Goal: Task Accomplishment & Management: Complete application form

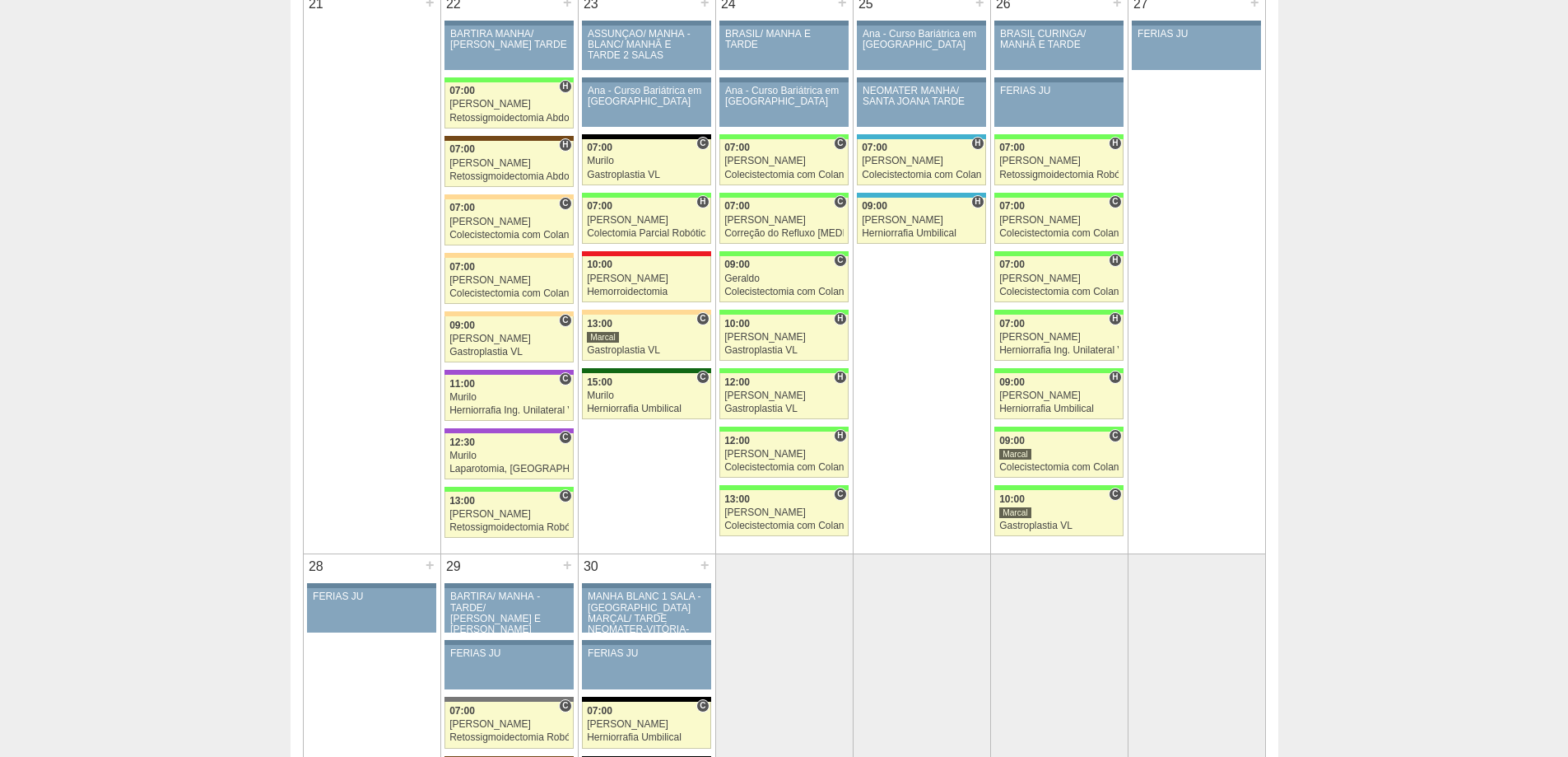
scroll to position [2470, 0]
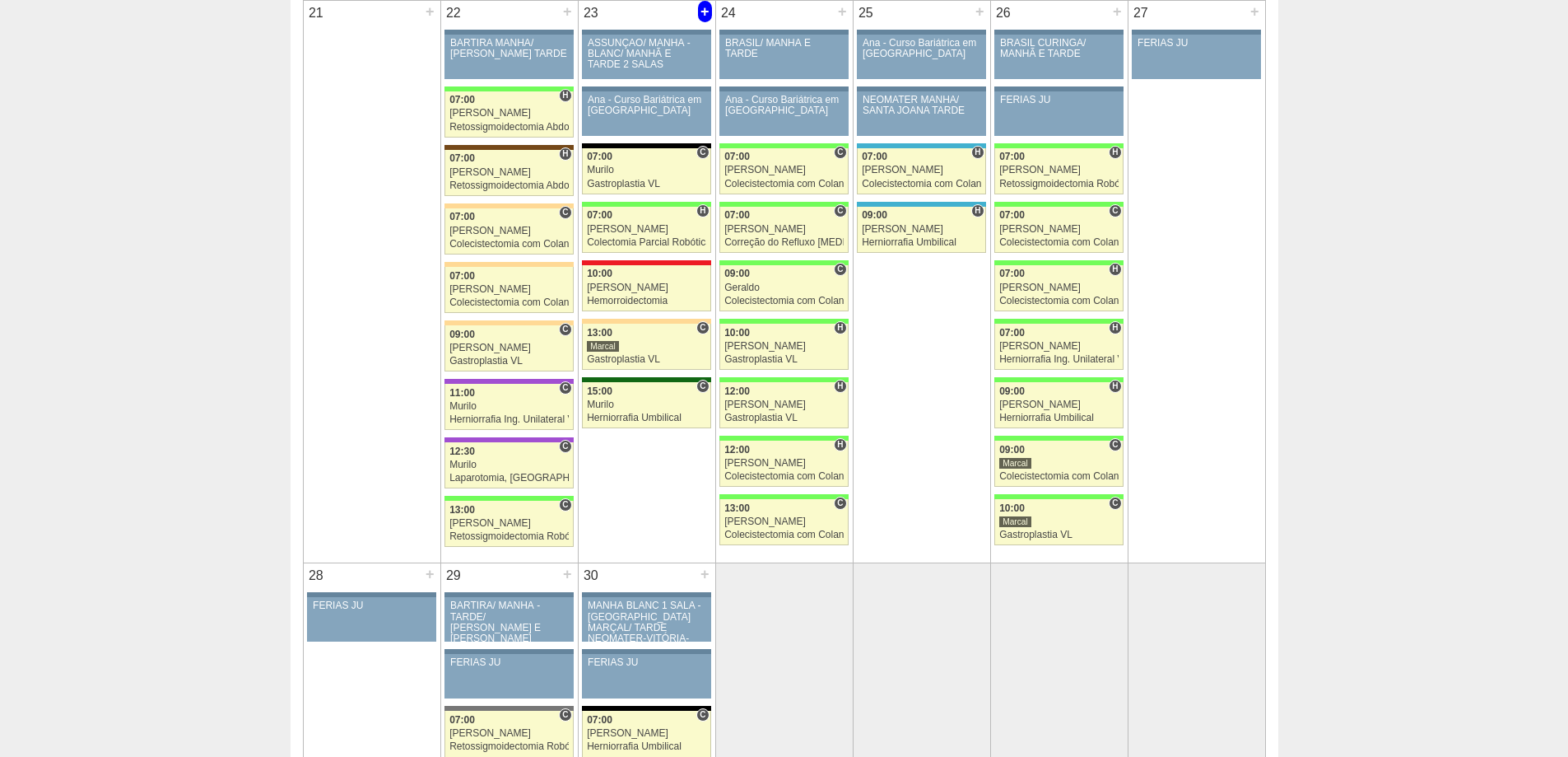
click at [704, 10] on div "+" at bounding box center [705, 12] width 14 height 21
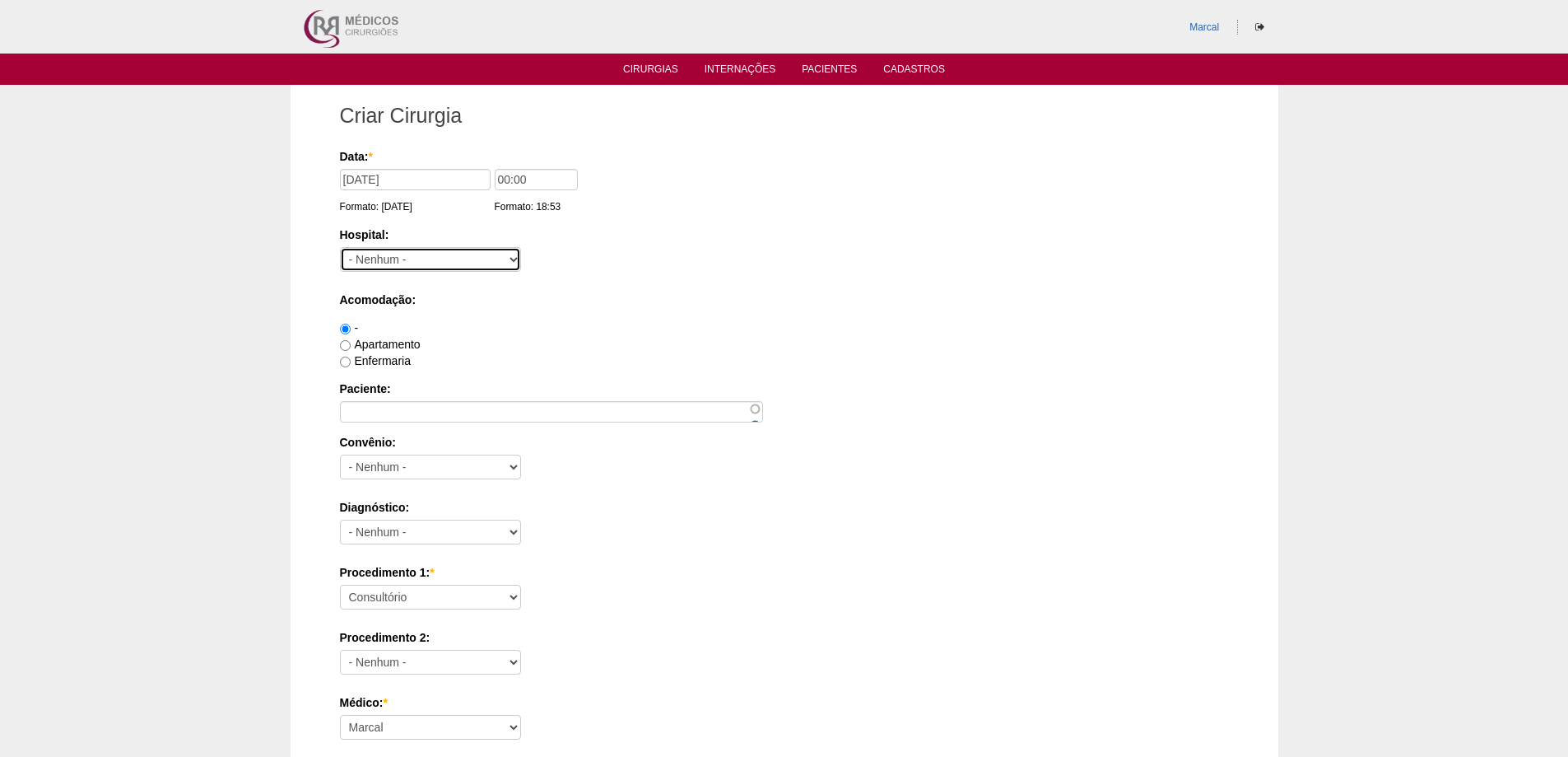
click at [513, 259] on select "- Nenhum - 9 de Julho Albert Einstein Alvorada América Assunção Bartira Benefic…" at bounding box center [431, 259] width 181 height 24
select select "44"
click at [340, 247] on select "- Nenhum - 9 de Julho Albert Einstein Alvorada América Assunção Bartira Benefic…" at bounding box center [431, 259] width 181 height 24
click at [506, 178] on input "00:00" at bounding box center [535, 179] width 83 height 21
type input "15:00"
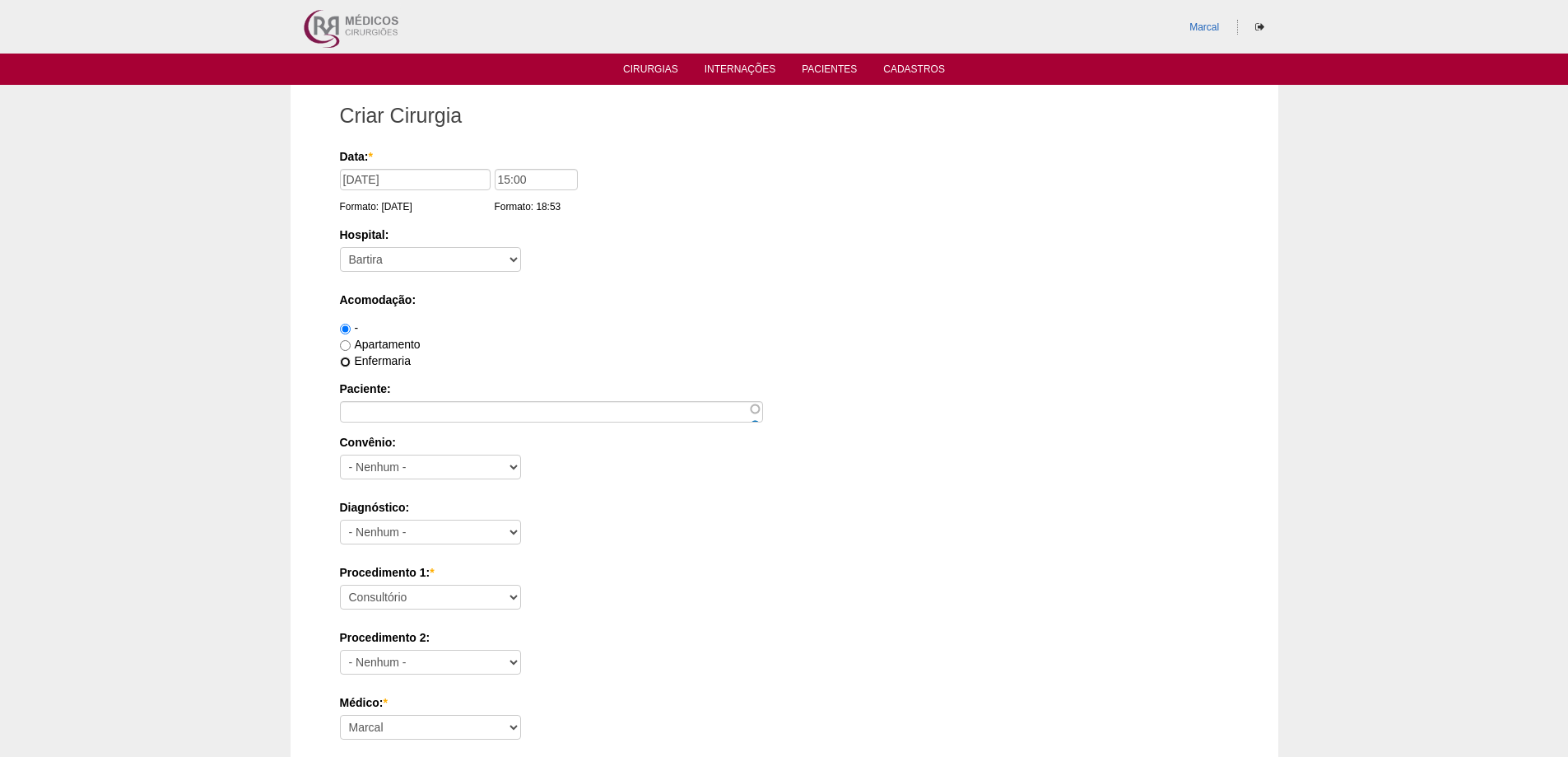
click at [345, 358] on input "Enfermaria" at bounding box center [345, 361] width 11 height 11
radio input "true"
click at [354, 413] on input "Paciente:" at bounding box center [552, 412] width 423 height 21
type input "Katia Siqueira Rodrigues"
click at [513, 466] on select "- Nenhum - Abet Afresp Allianz Amil Blue Life Caasp Cabesp Caixa de Pensões Car…" at bounding box center [431, 466] width 181 height 24
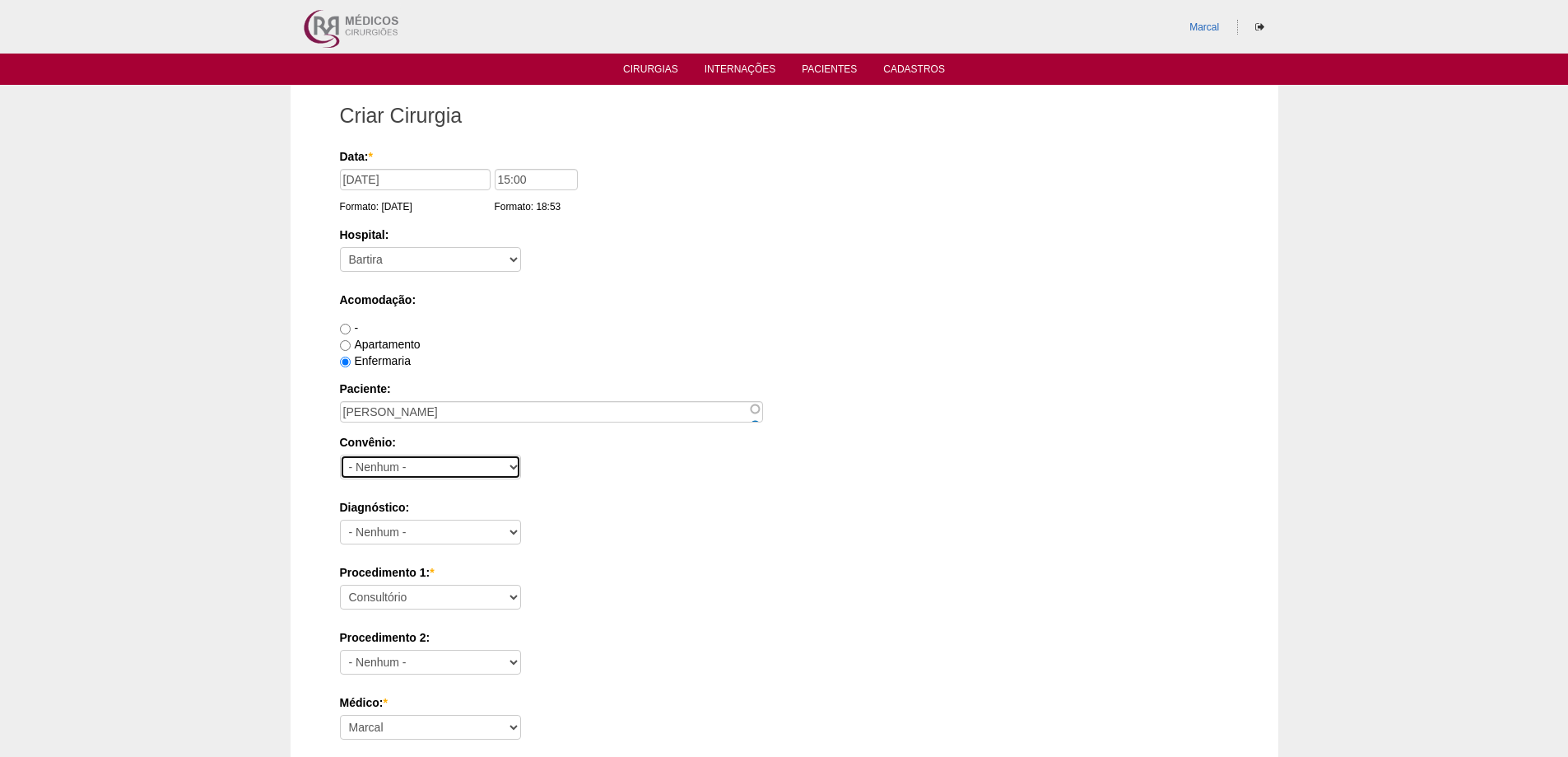
select select "26"
click at [340, 455] on select "- Nenhum - Abet Afresp Allianz Amil Blue Life Caasp Cabesp Caixa de Pensões Car…" at bounding box center [431, 466] width 181 height 24
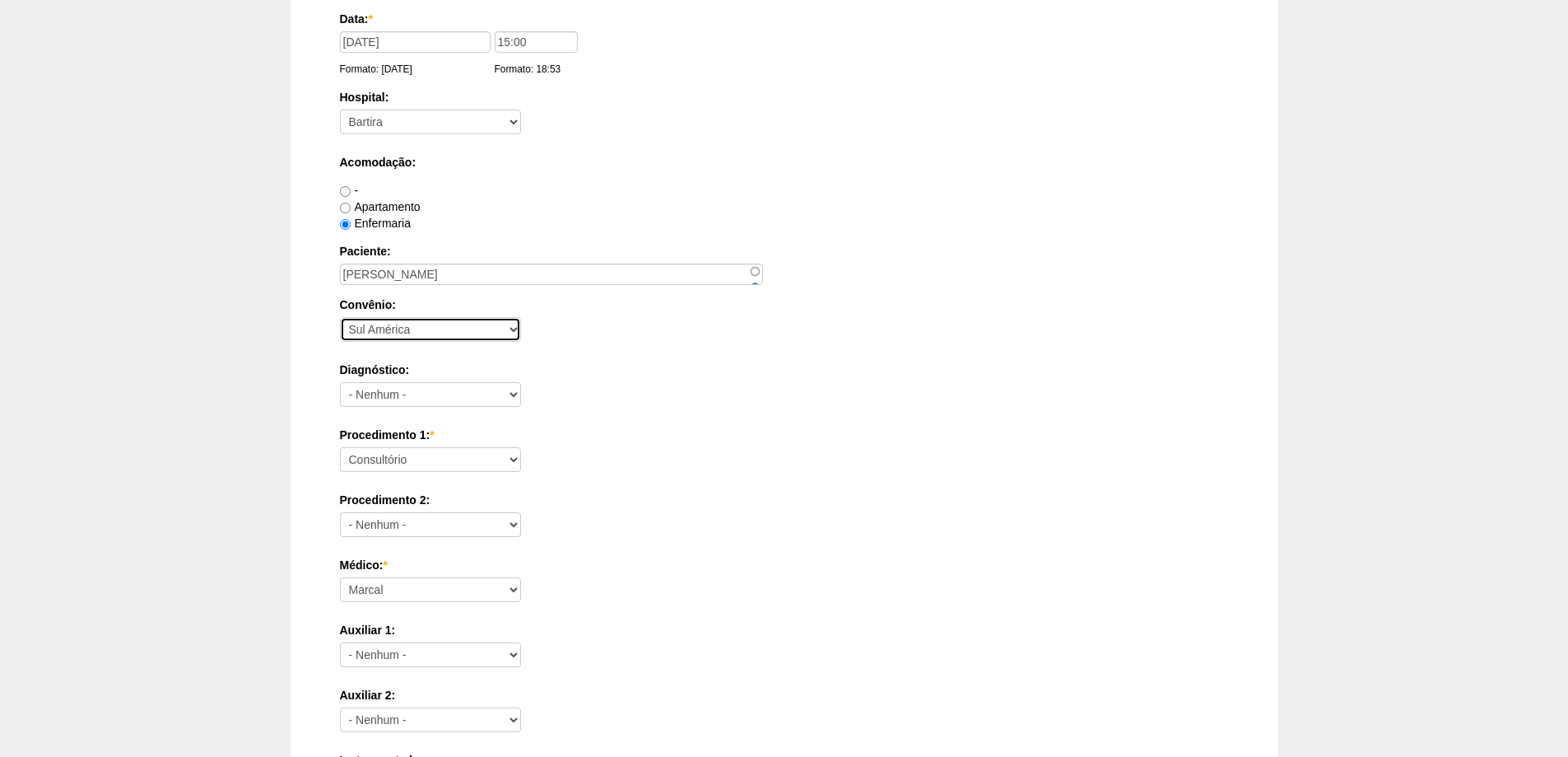
scroll to position [165, 0]
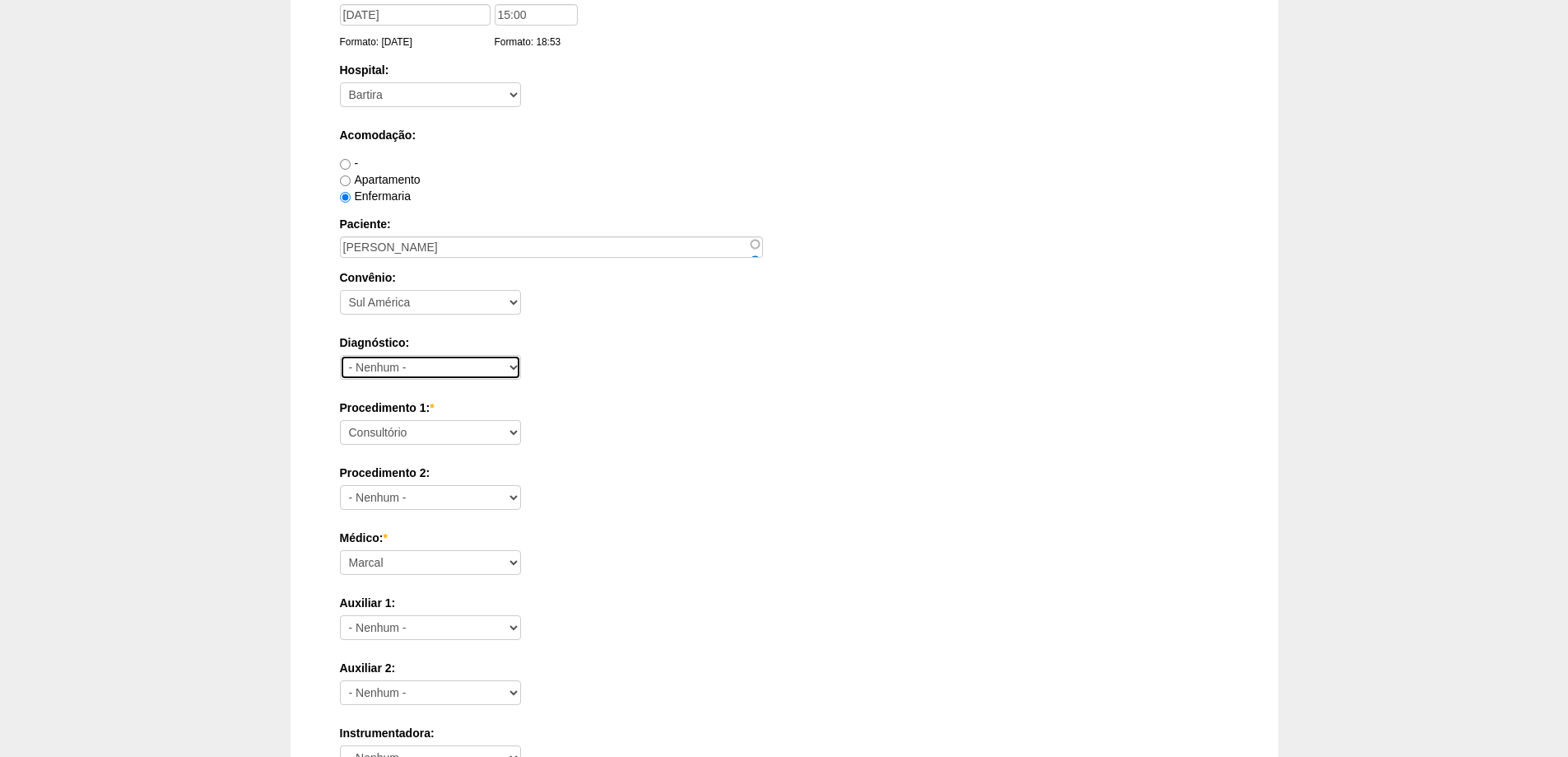
click at [514, 367] on select "- Nenhum - Abdome Agudo Abscesso Hepático Abscesso Perianal Abscesso Peritoneal…" at bounding box center [431, 367] width 181 height 24
select select "3707"
click at [340, 355] on select "- Nenhum - Abdome Agudo Abscesso Hepático Abscesso Perianal Abscesso Peritoneal…" at bounding box center [431, 367] width 181 height 24
click at [514, 428] on select "Consultório Abscesso Hepático - Drenagem Abscesso perianal Amputação Abdômino P…" at bounding box center [431, 431] width 181 height 24
select select "18616"
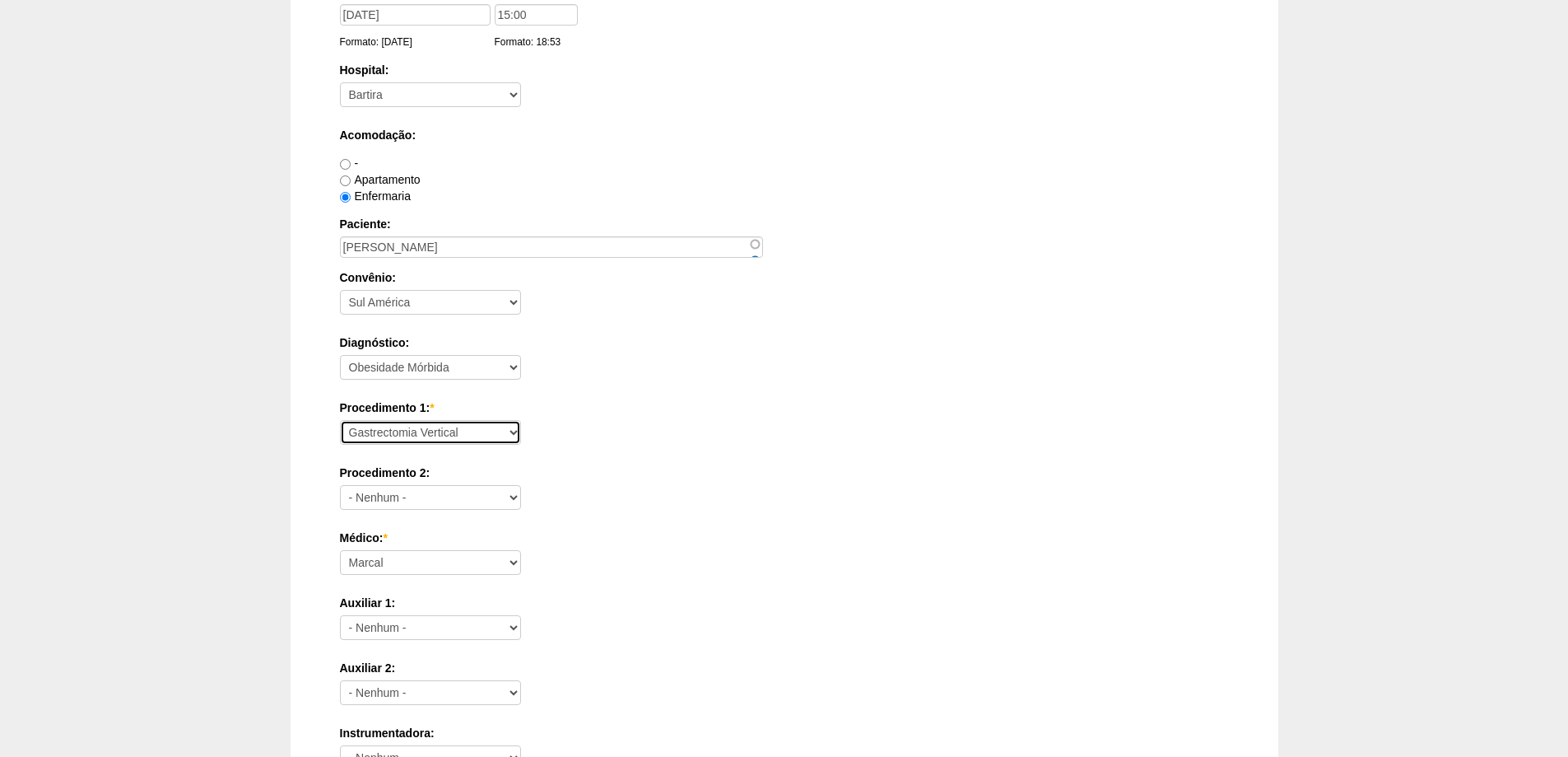
click at [340, 419] on select "Consultório Abscesso Hepático - Drenagem Abscesso perianal Amputação Abdômino P…" at bounding box center [431, 431] width 181 height 24
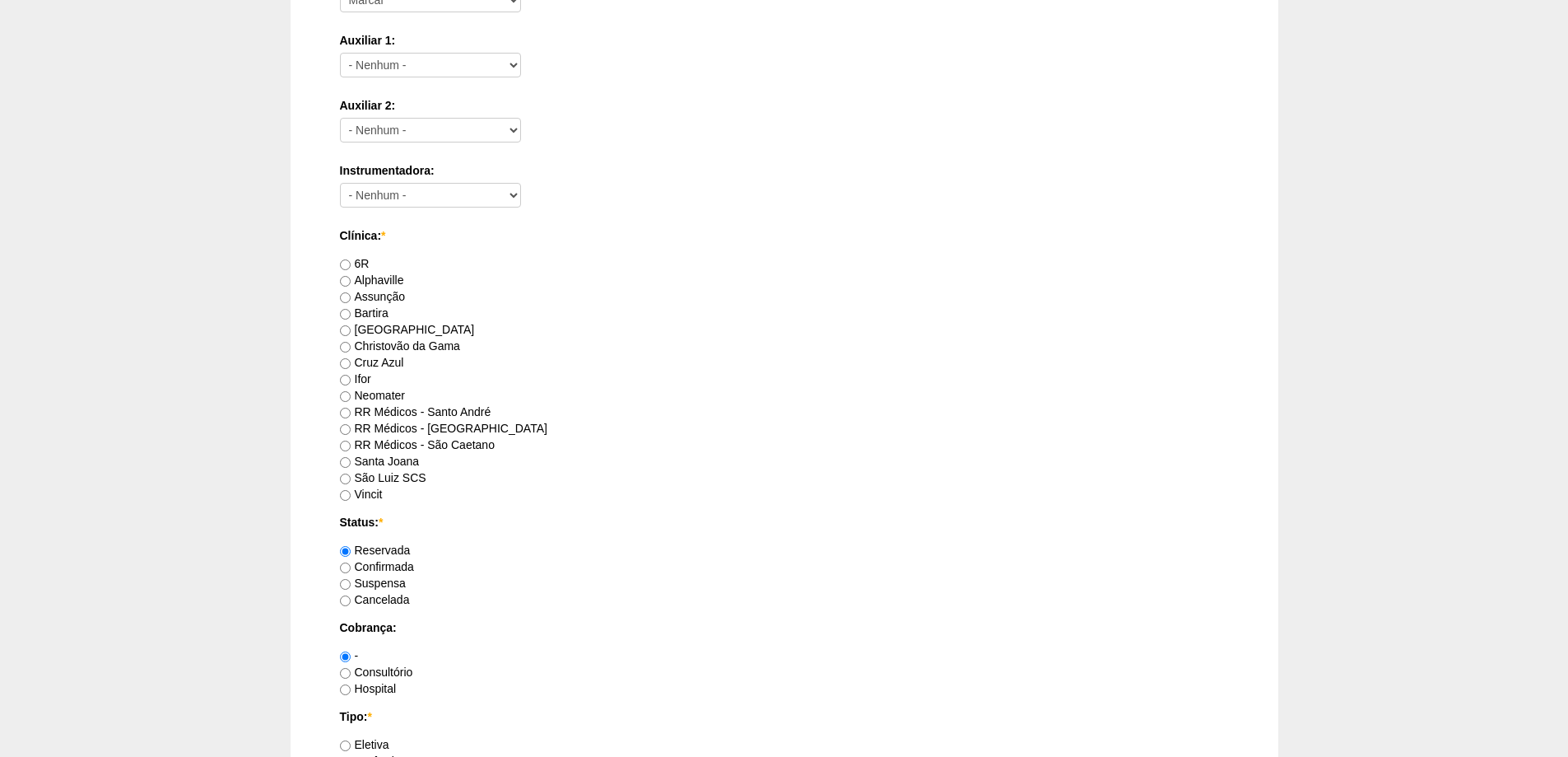
scroll to position [741, 0]
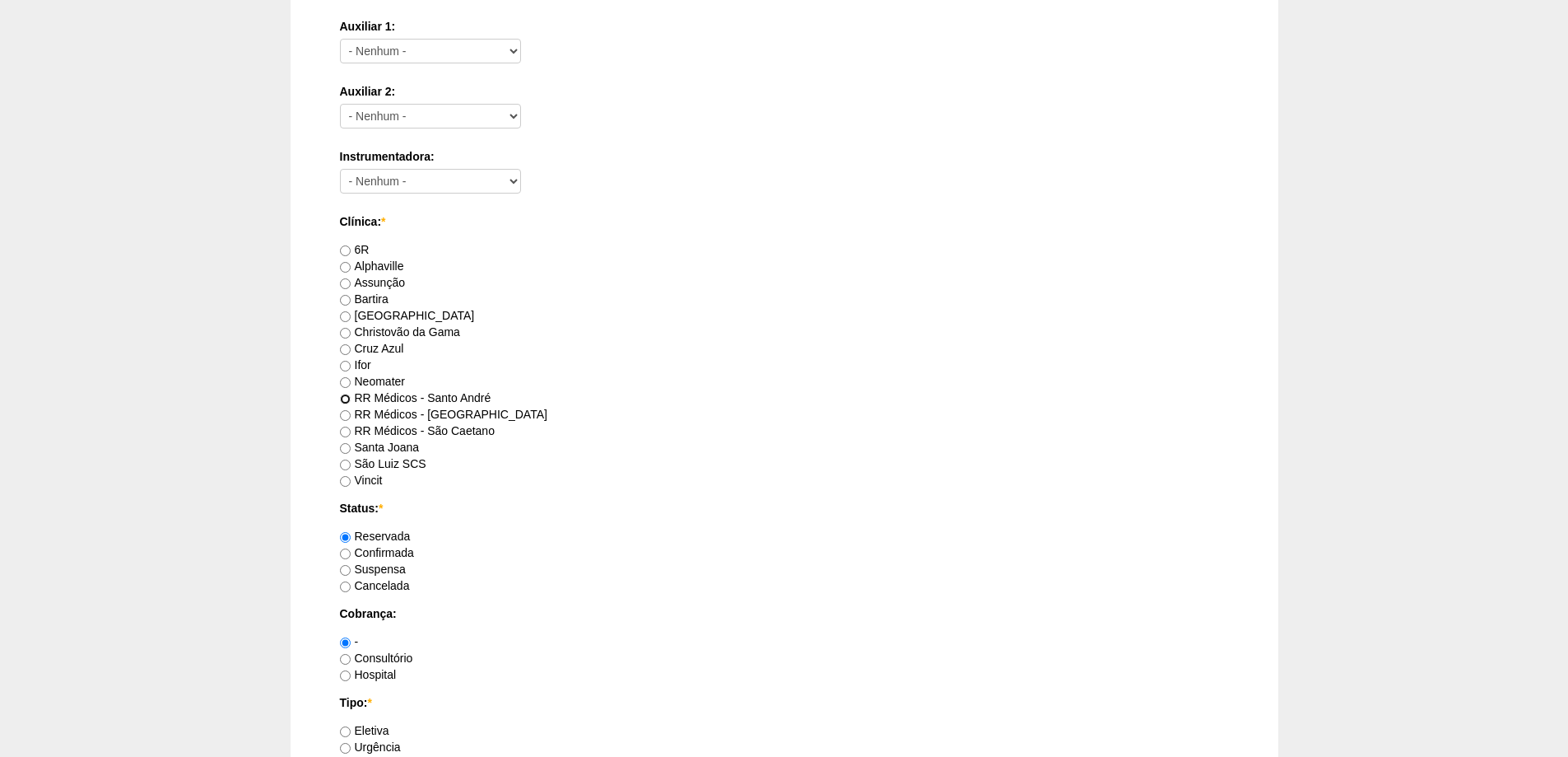
click at [344, 401] on input "RR Médicos - Santo André" at bounding box center [345, 398] width 11 height 11
radio input "true"
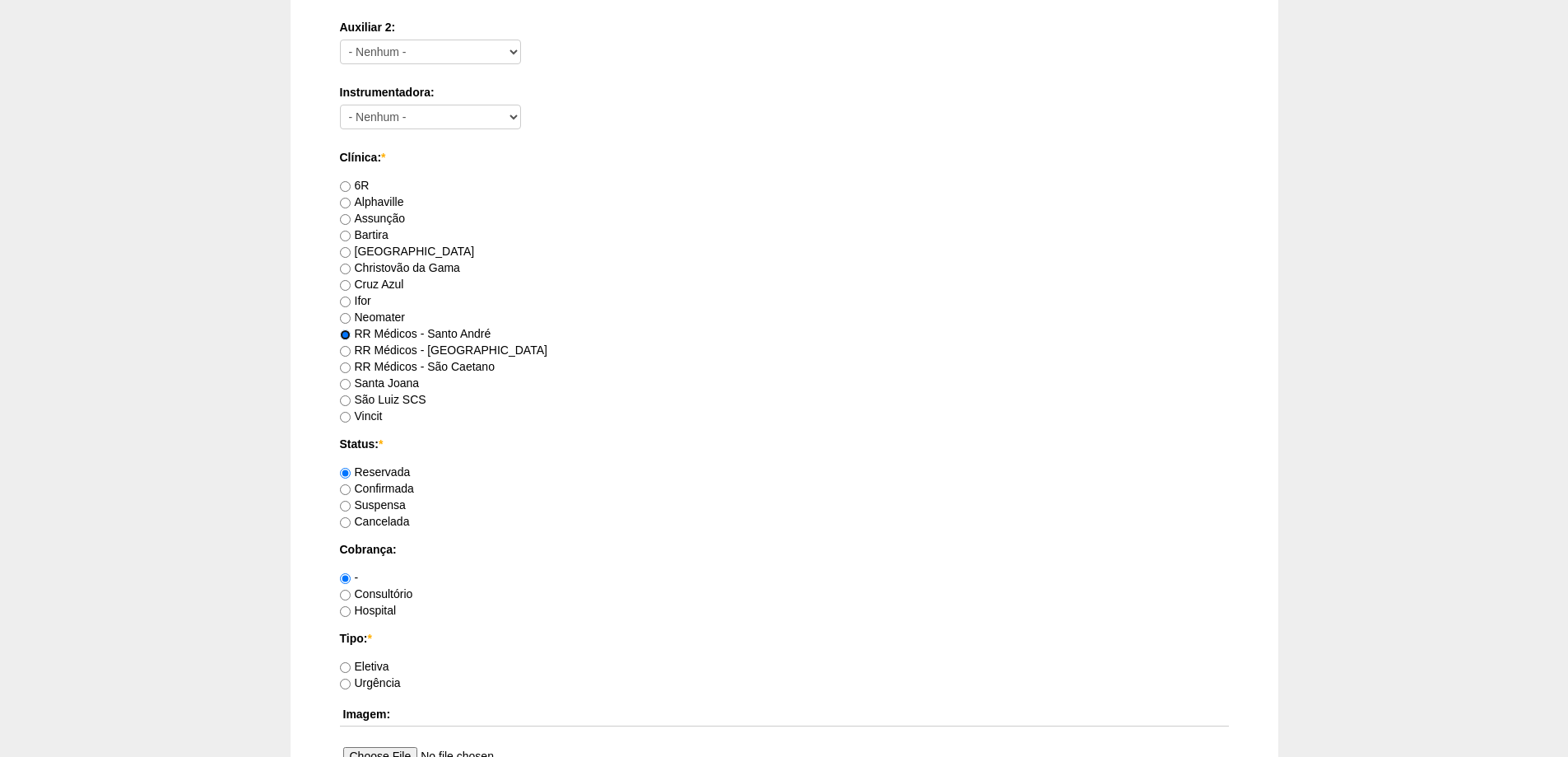
scroll to position [988, 0]
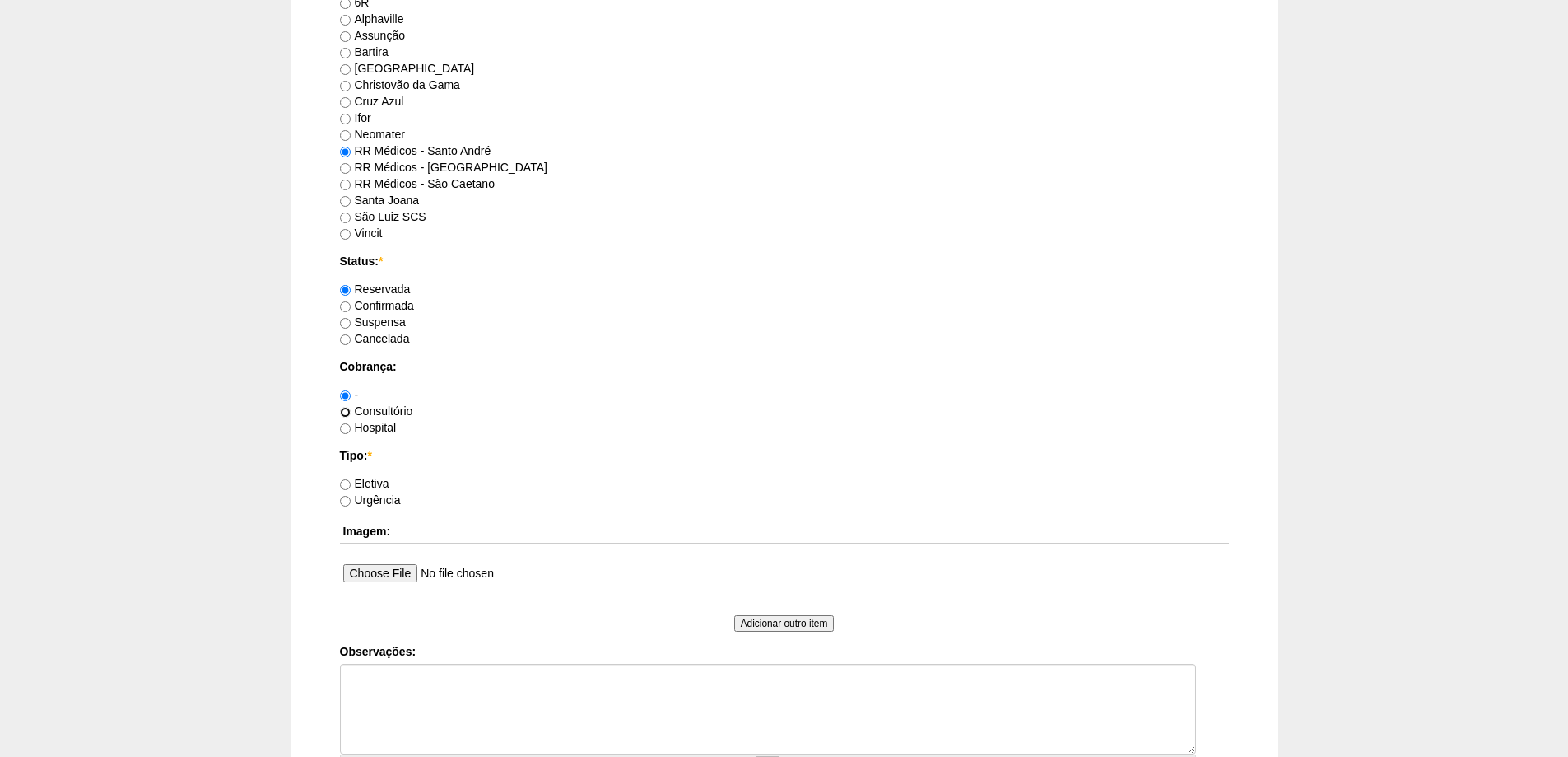
click at [343, 414] on input "Consultório" at bounding box center [345, 412] width 11 height 11
radio input "true"
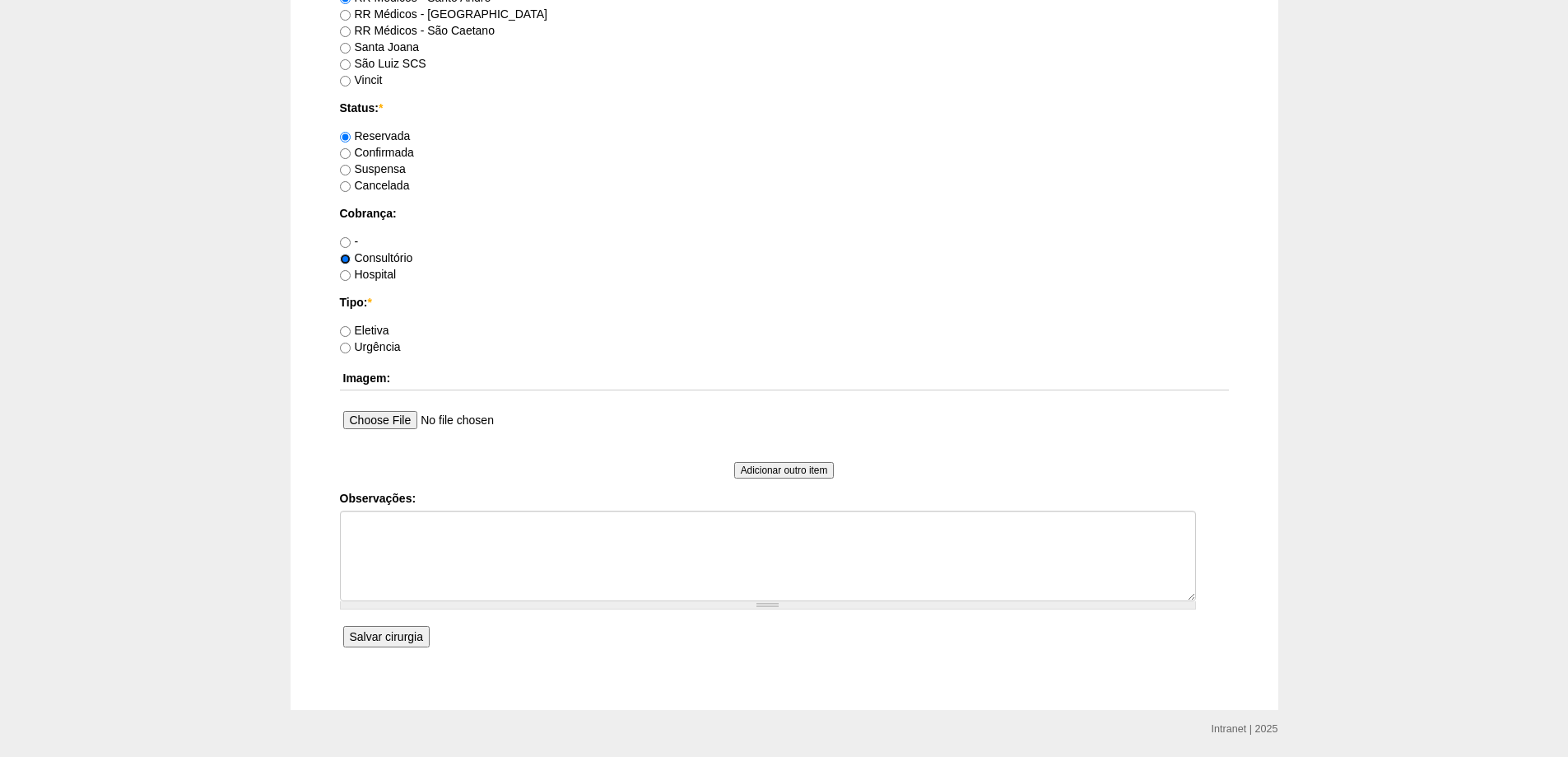
scroll to position [1153, 0]
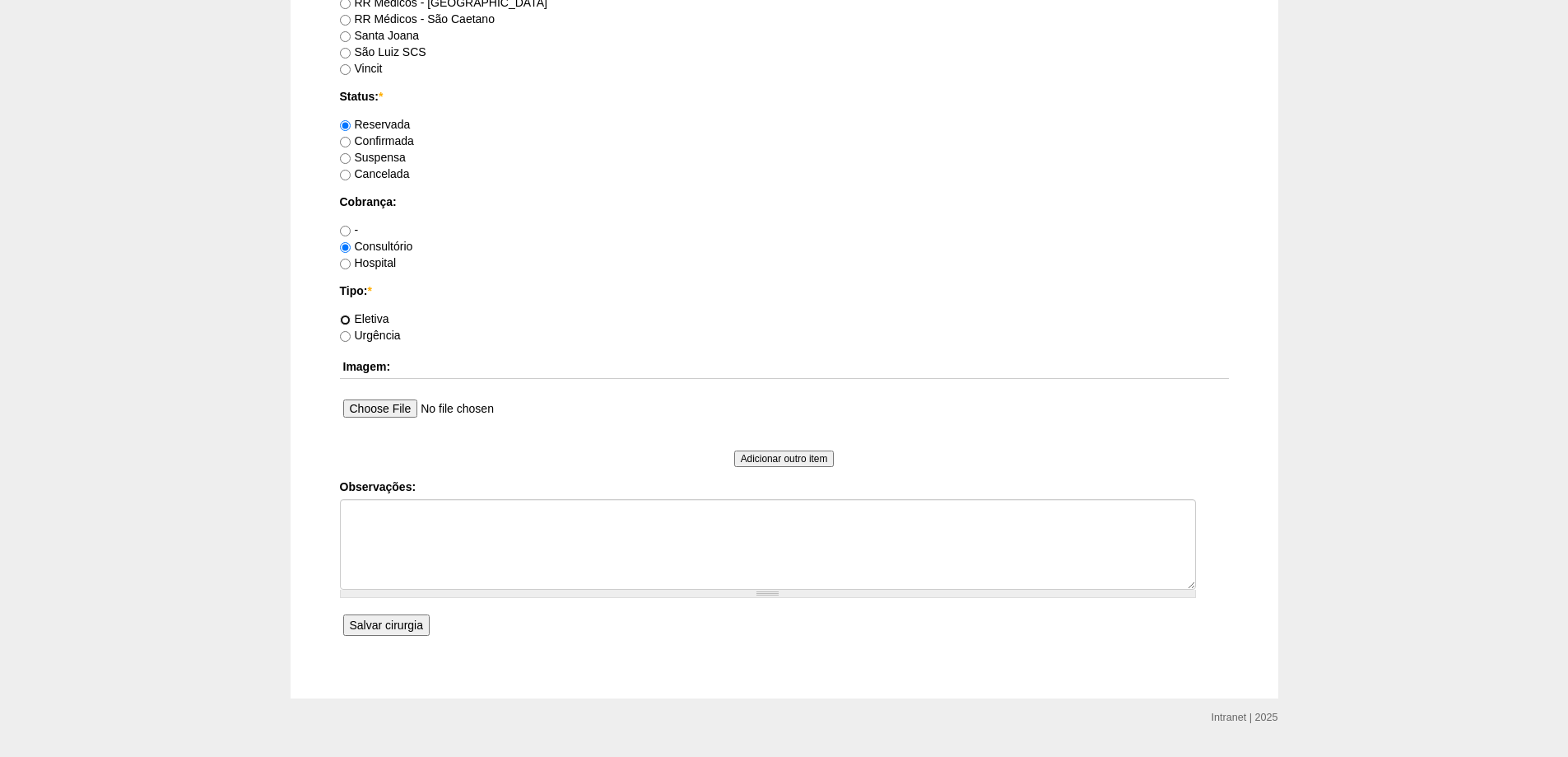
click at [345, 319] on input "Eletiva" at bounding box center [345, 319] width 11 height 11
radio input "true"
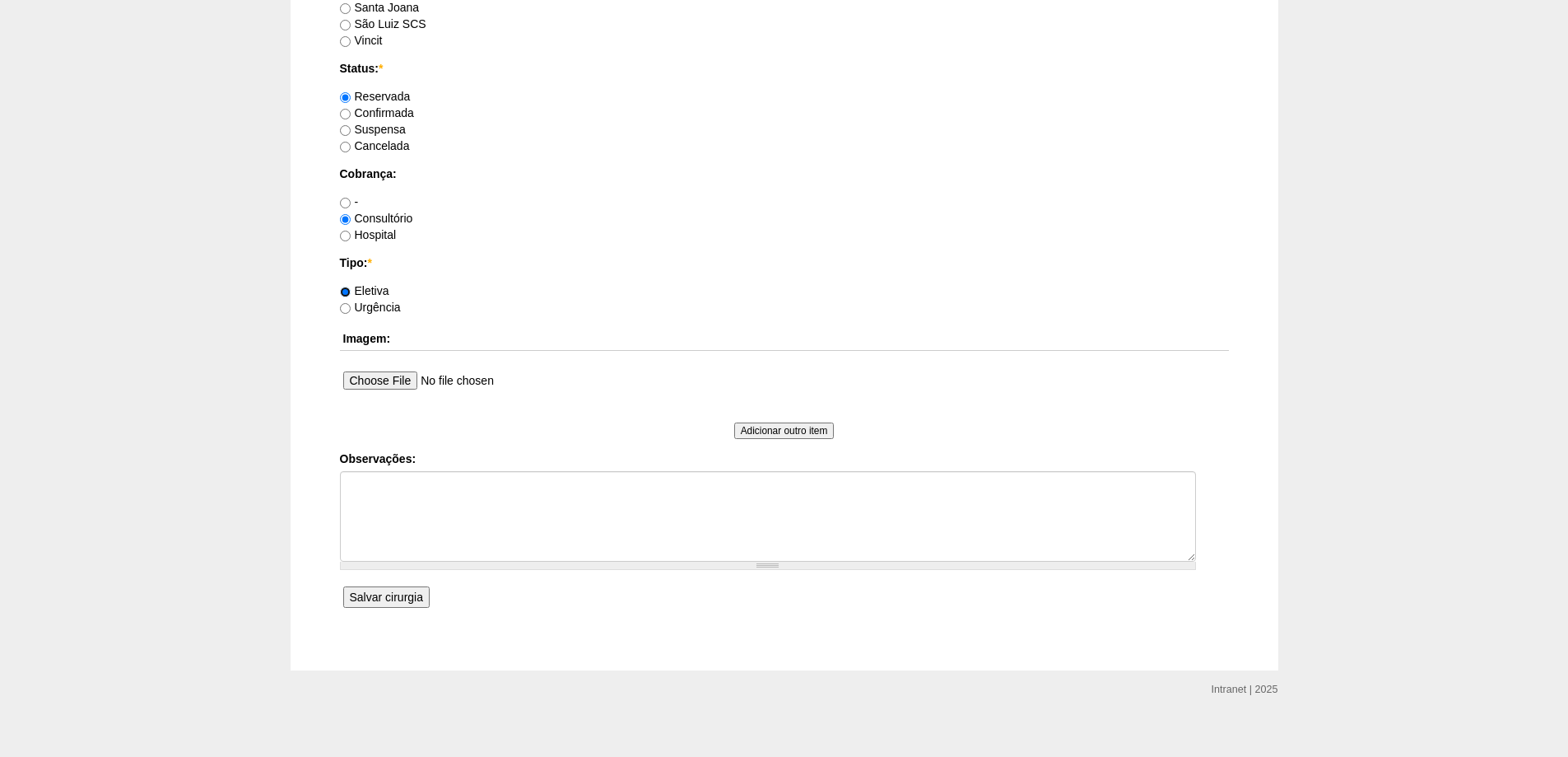
scroll to position [1194, 0]
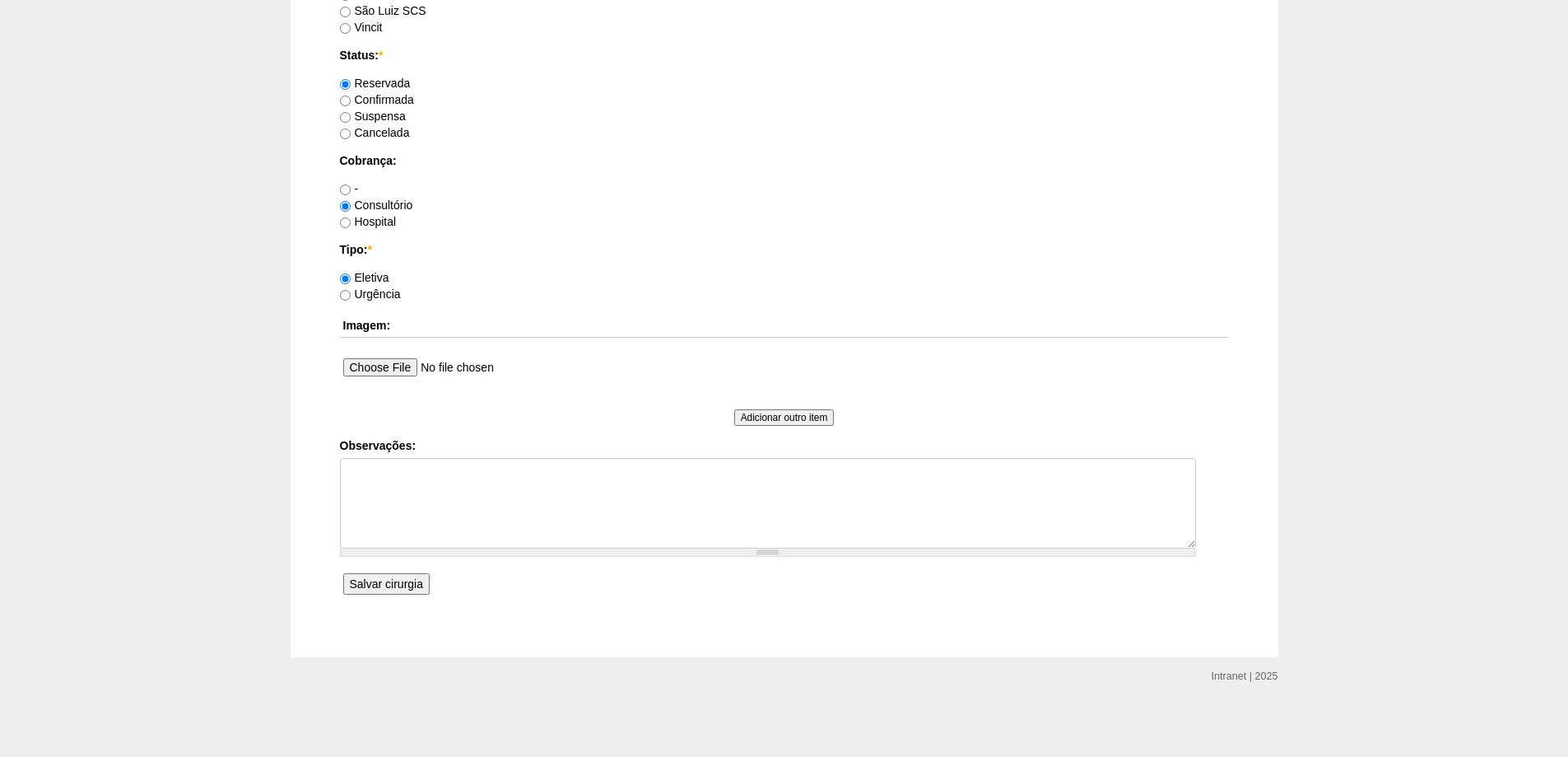
click at [387, 578] on input "Salvar cirurgia" at bounding box center [386, 583] width 87 height 21
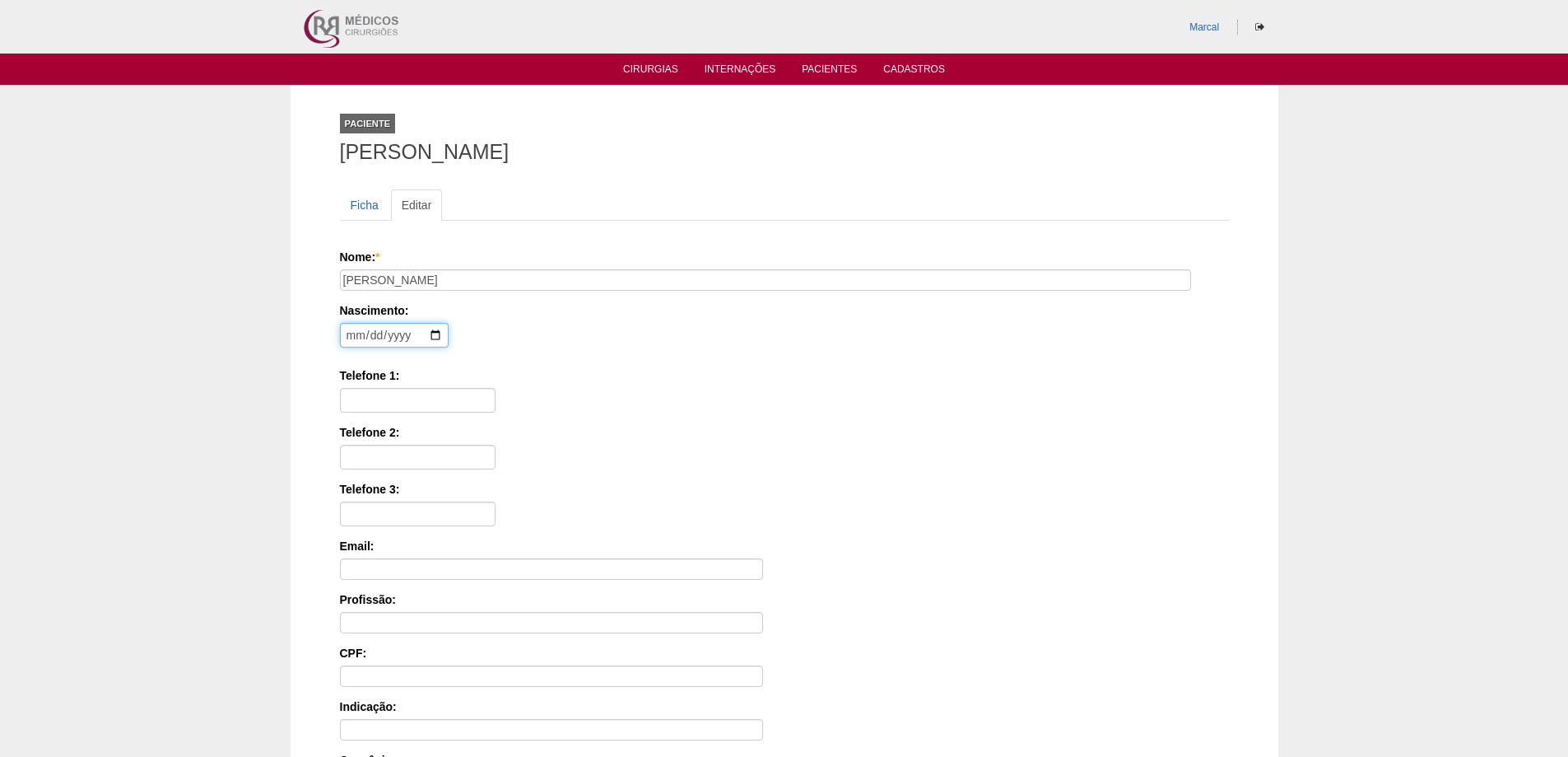
click at [355, 334] on input "date" at bounding box center [394, 335] width 108 height 24
type input "1985-10-03"
click at [366, 393] on input "Telefone 1:" at bounding box center [418, 399] width 156 height 24
type input "11 99347 4578"
click at [359, 454] on input "Telefone 2:" at bounding box center [418, 457] width 156 height 24
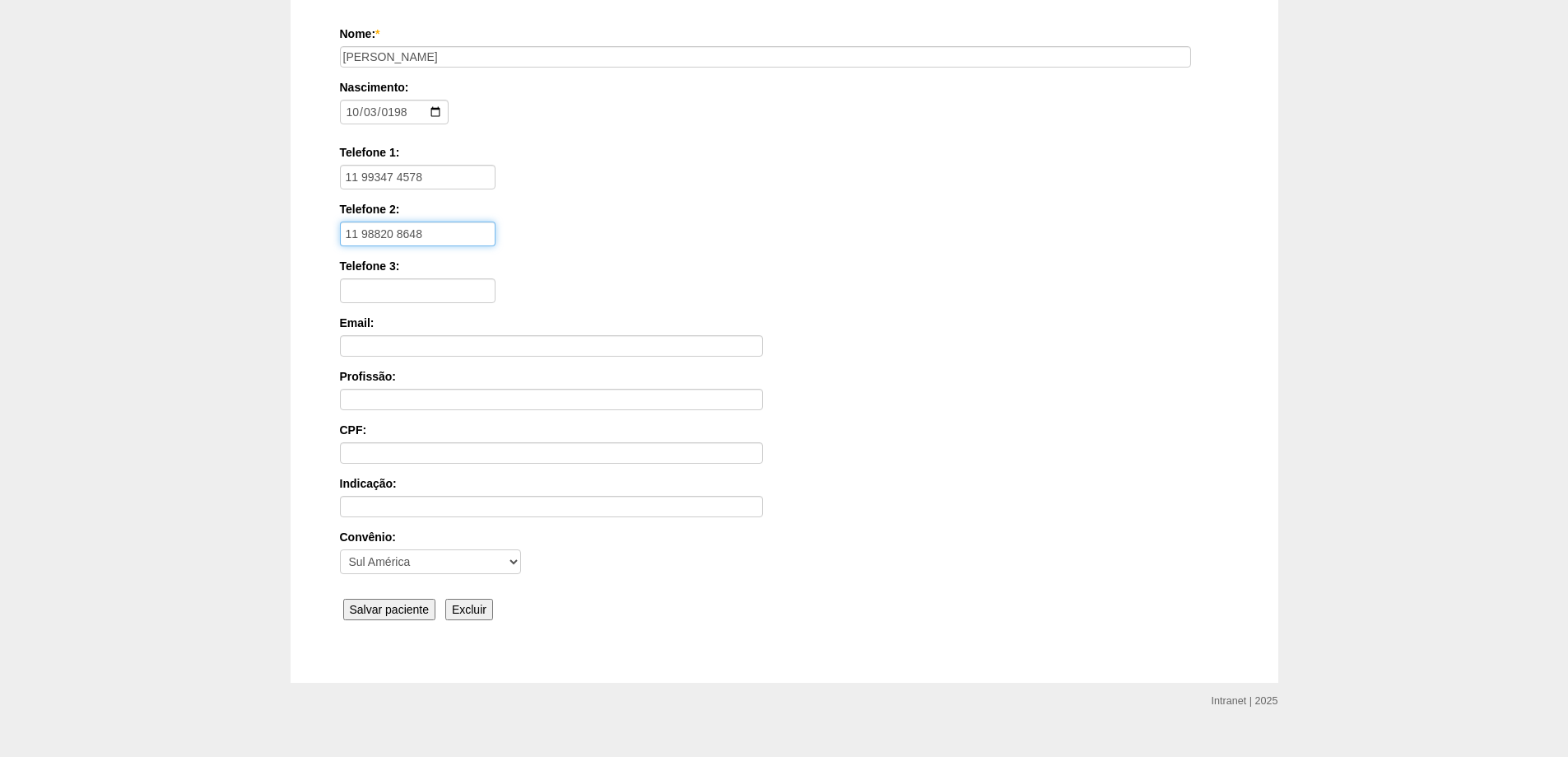
scroll to position [249, 0]
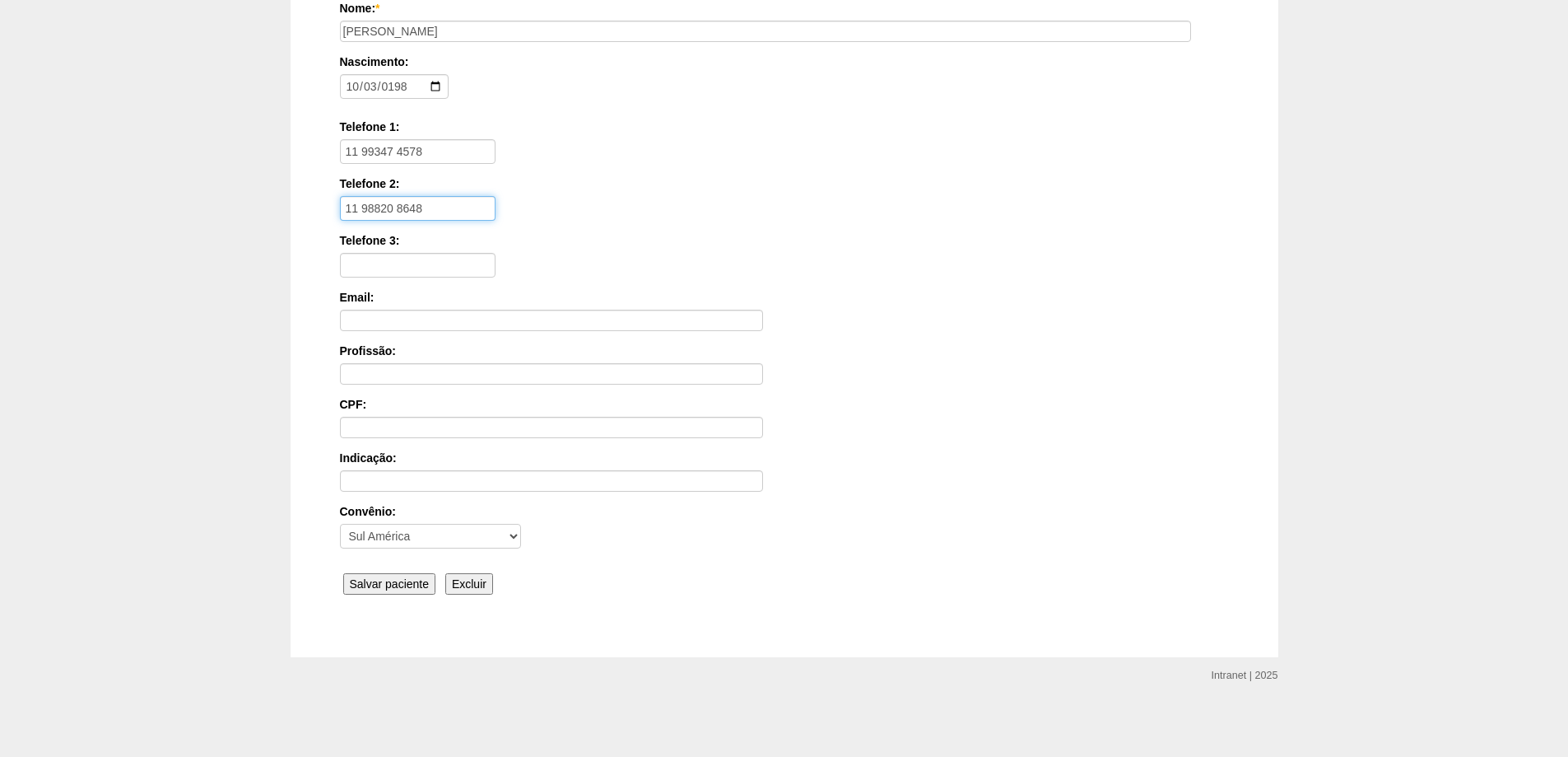
type input "11 98820 8648"
click at [396, 578] on input "Salvar paciente" at bounding box center [389, 583] width 93 height 21
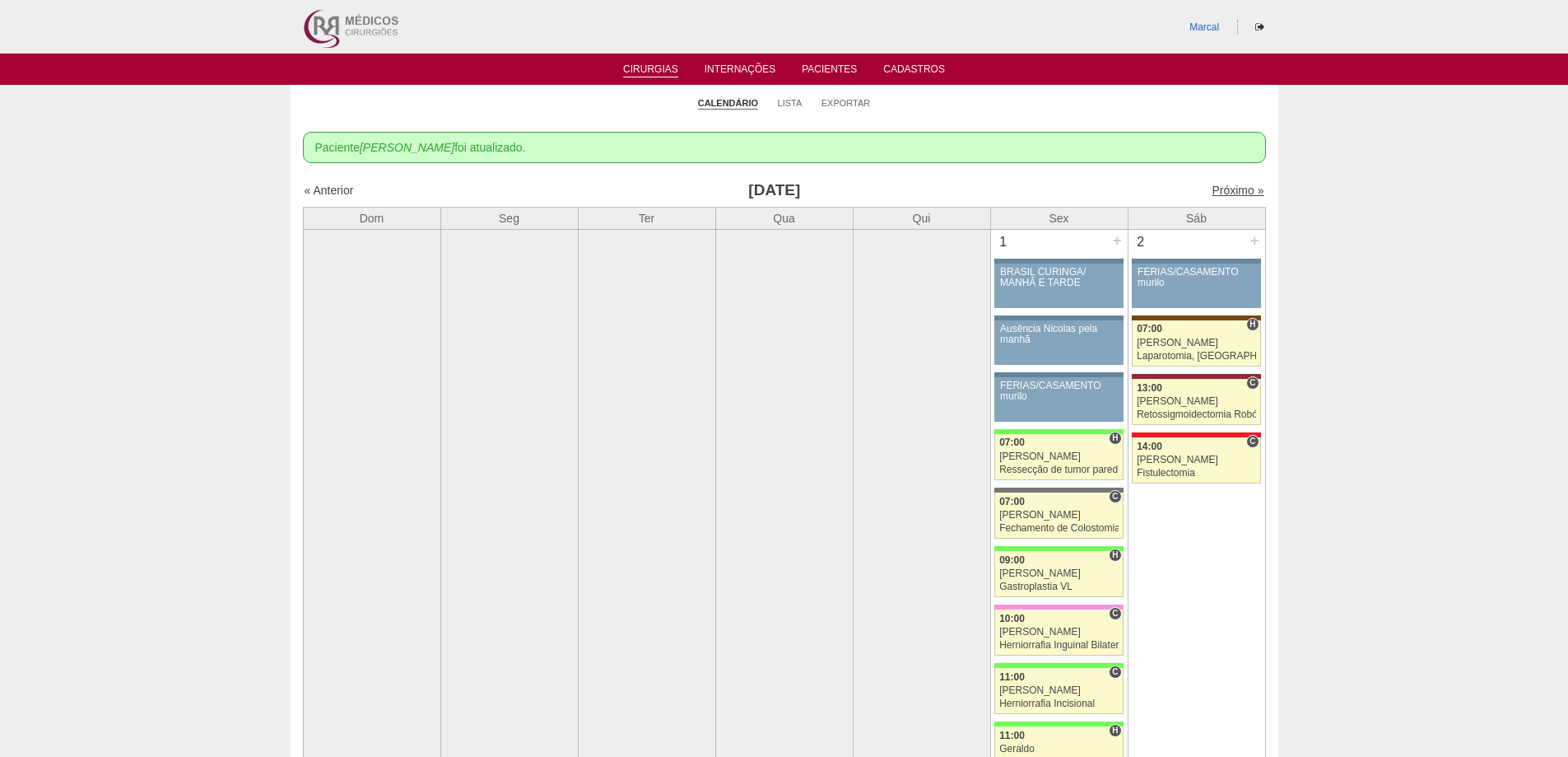
click at [1215, 192] on link "Próximo »" at bounding box center [1236, 190] width 52 height 14
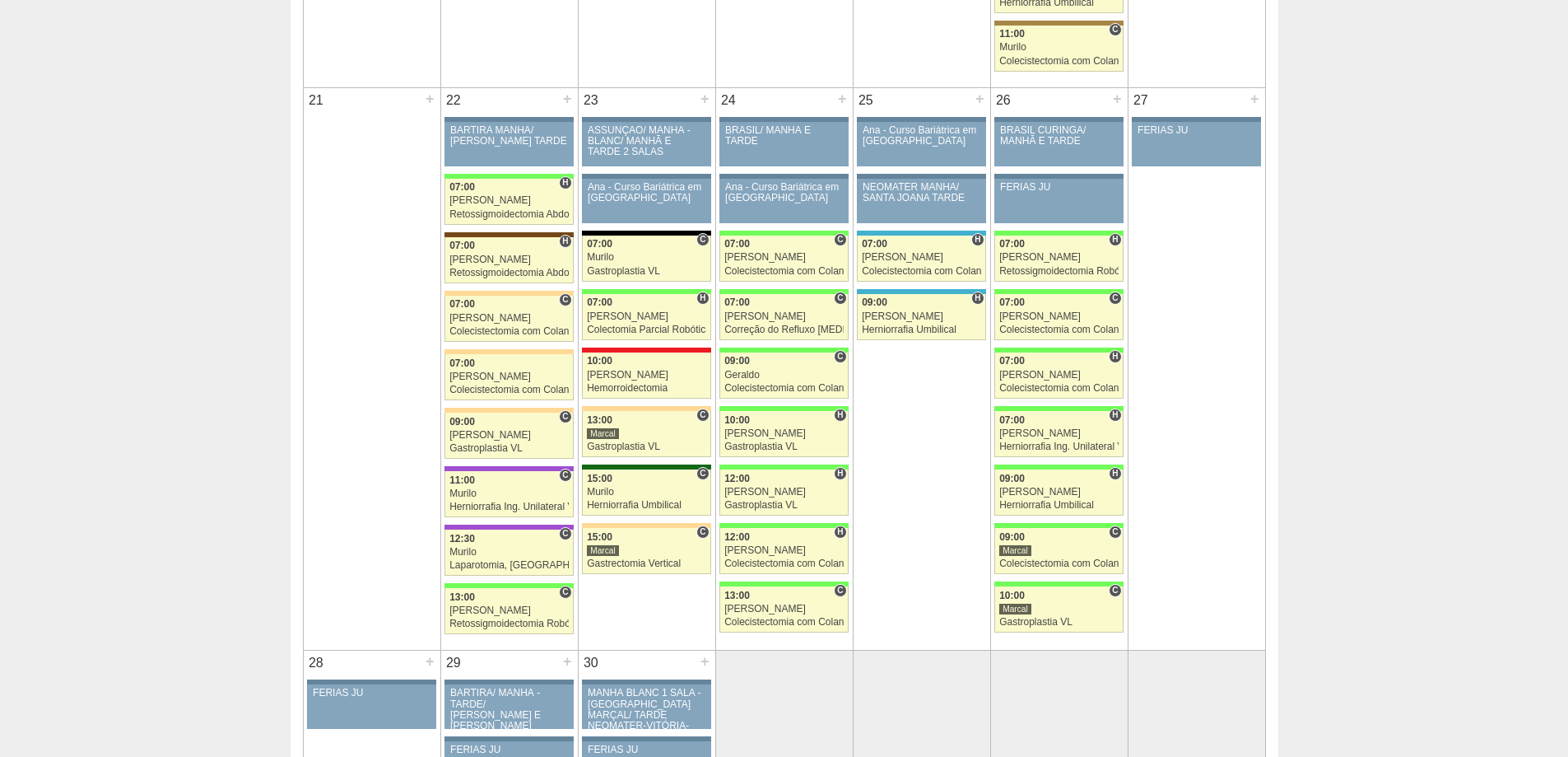
scroll to position [2387, 0]
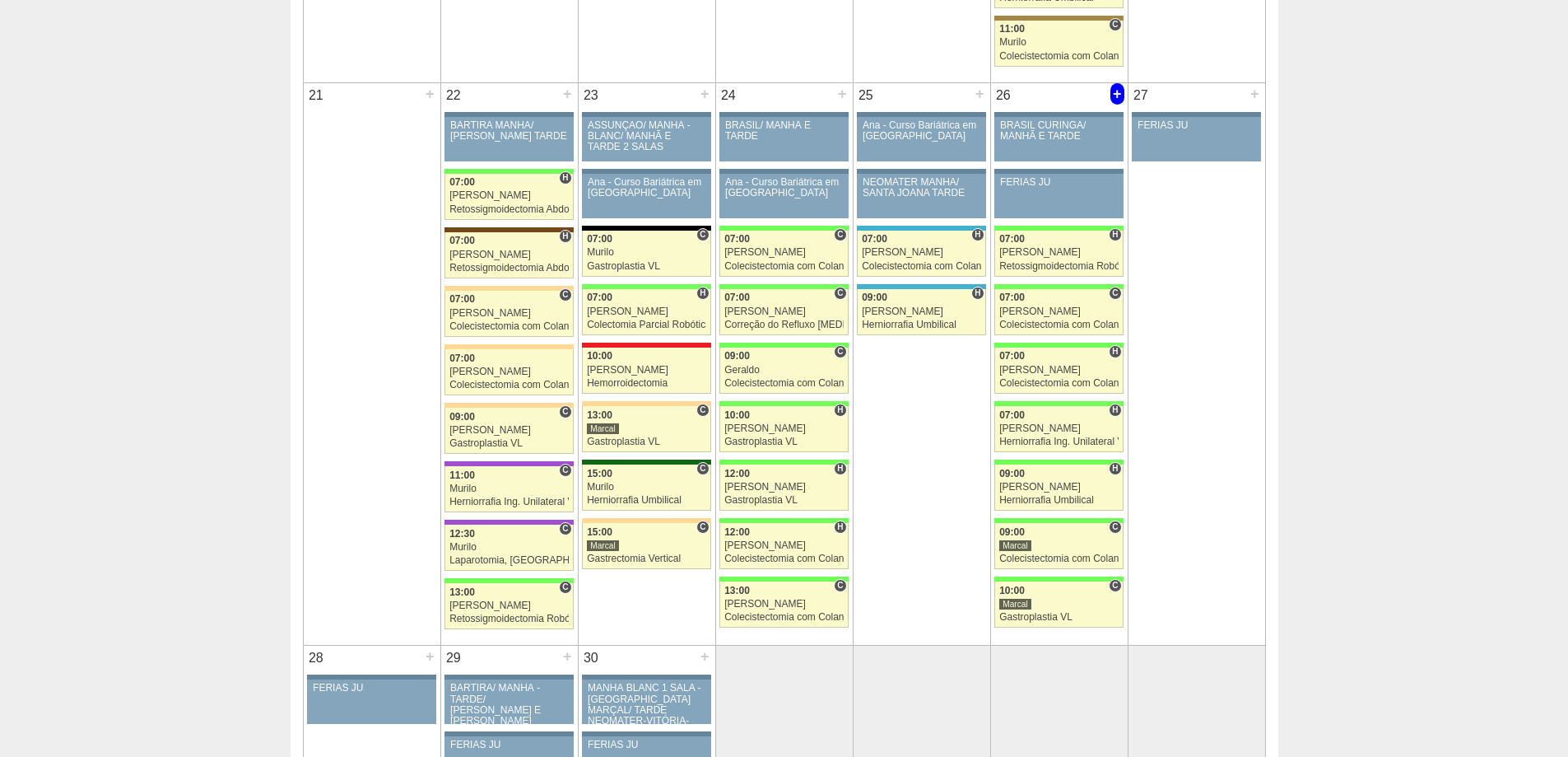
click at [1117, 95] on div "+" at bounding box center [1117, 94] width 14 height 21
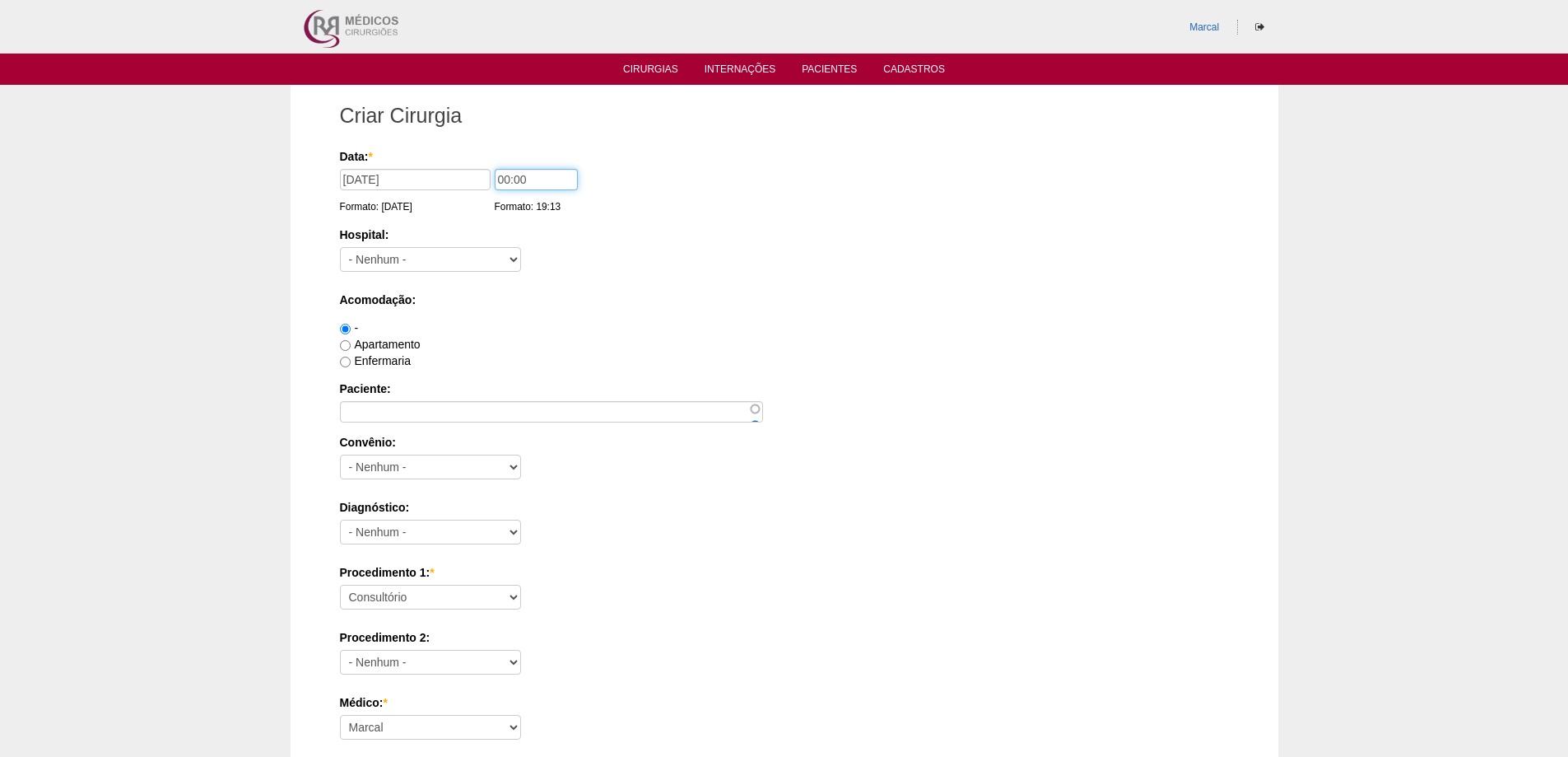
click at [503, 180] on input "00:00" at bounding box center [535, 179] width 83 height 21
type input "10:00"
click at [512, 259] on select "- Nenhum - 9 de Julho Albert Einstein Alvorada América Assunção Bartira Benefic…" at bounding box center [431, 259] width 181 height 24
select select "8"
click at [340, 247] on select "- Nenhum - 9 de Julho Albert Einstein Alvorada América Assunção Bartira Benefic…" at bounding box center [431, 259] width 181 height 24
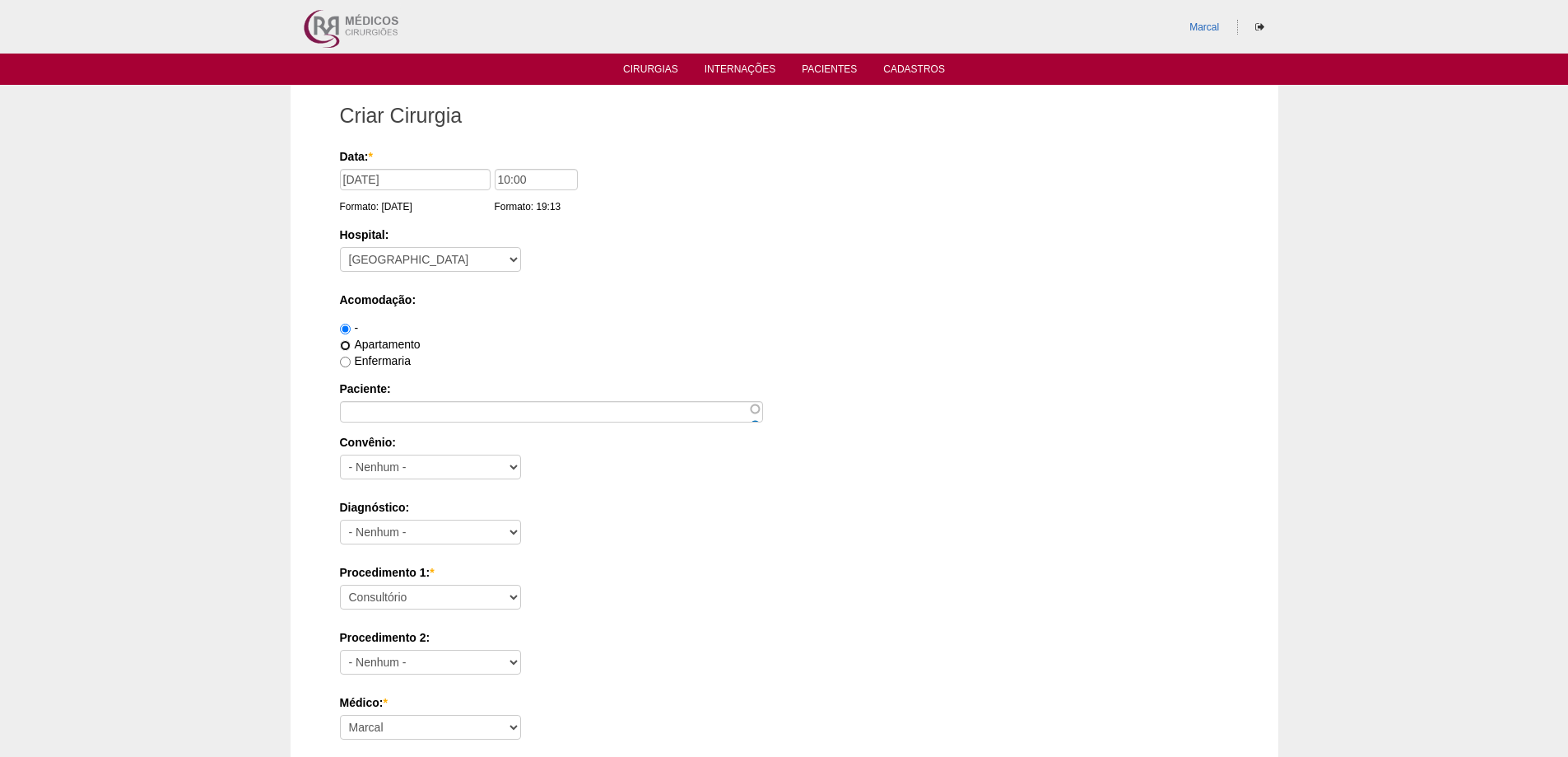
click at [343, 345] on input "Apartamento" at bounding box center [345, 345] width 11 height 11
radio input "true"
click at [516, 467] on select "- Nenhum - Abet Afresp Allianz Amil Blue Life Caasp Cabesp Caixa de Pensões Car…" at bounding box center [431, 466] width 181 height 24
select select "9803"
click at [340, 455] on select "- Nenhum - Abet Afresp Allianz Amil Blue Life Caasp Cabesp Caixa de Pensões Car…" at bounding box center [431, 466] width 181 height 24
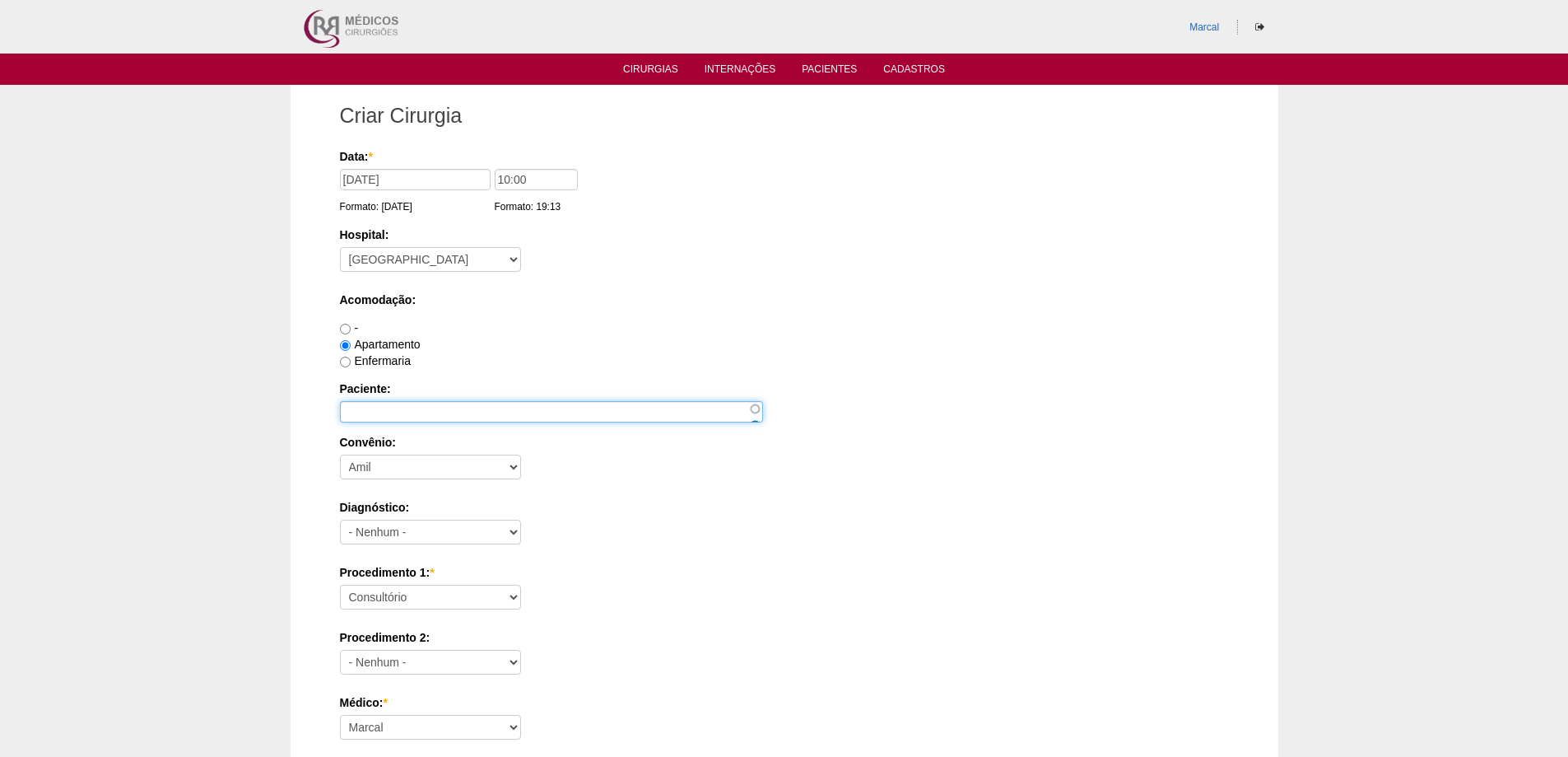
click at [373, 412] on input "Paciente:" at bounding box center [552, 412] width 423 height 21
type input "[PERSON_NAME]"
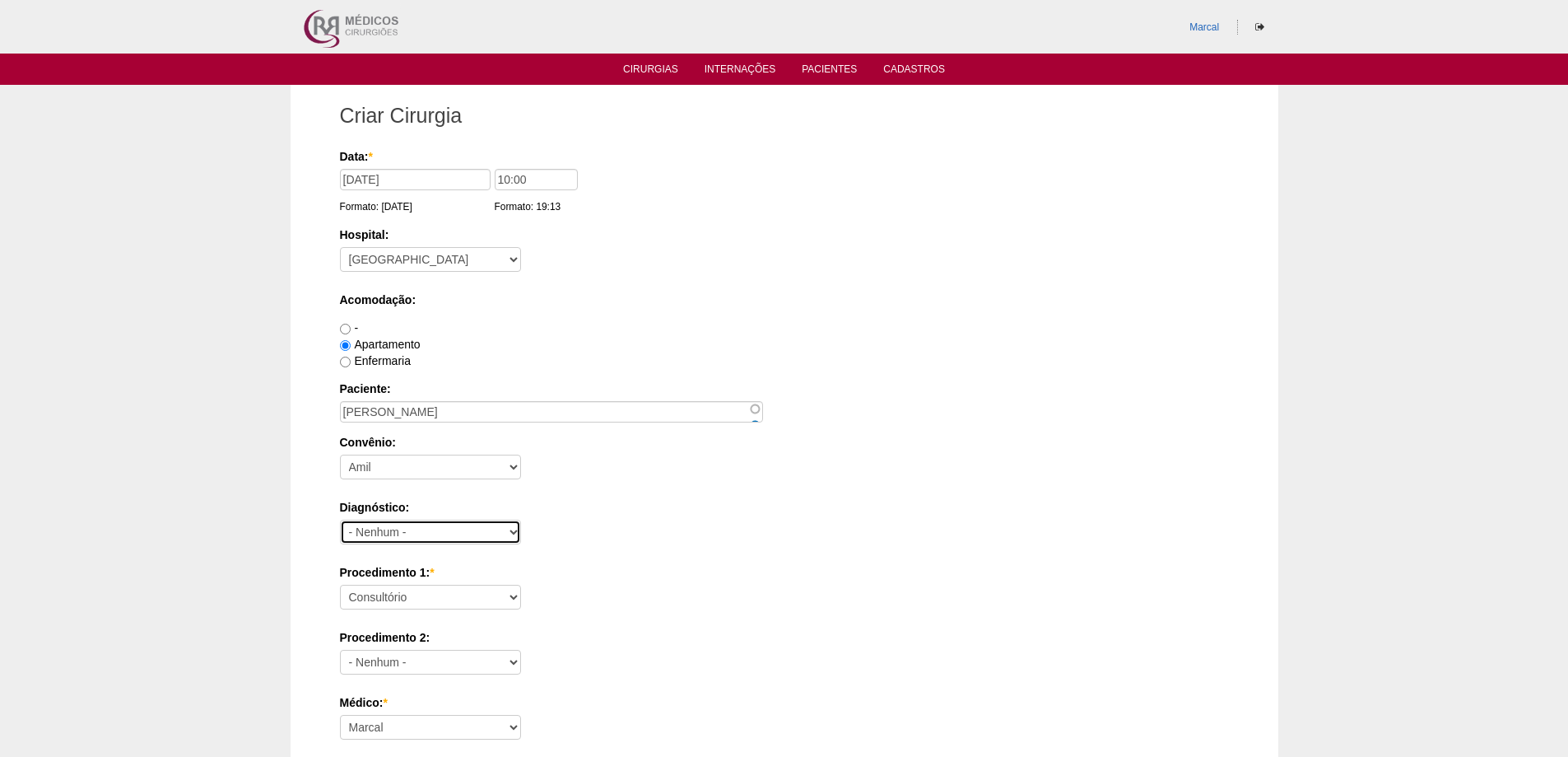
click at [513, 532] on select "- Nenhum - Abdome Agudo Abscesso Hepático Abscesso Perianal Abscesso Peritoneal…" at bounding box center [431, 532] width 181 height 24
select select "3707"
click at [340, 520] on select "- Nenhum - Abdome Agudo Abscesso Hepático Abscesso Perianal Abscesso Peritoneal…" at bounding box center [431, 532] width 181 height 24
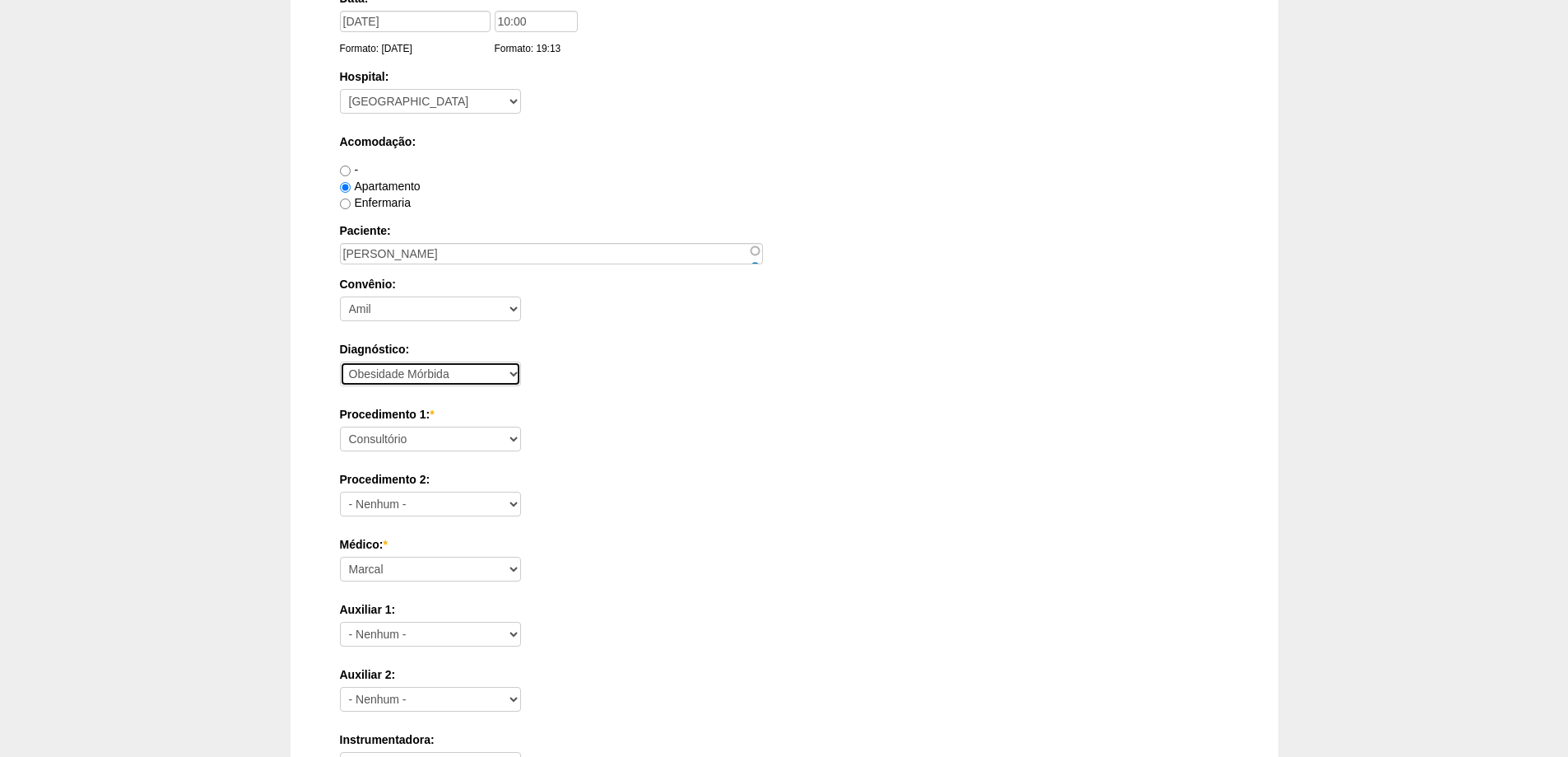
scroll to position [165, 0]
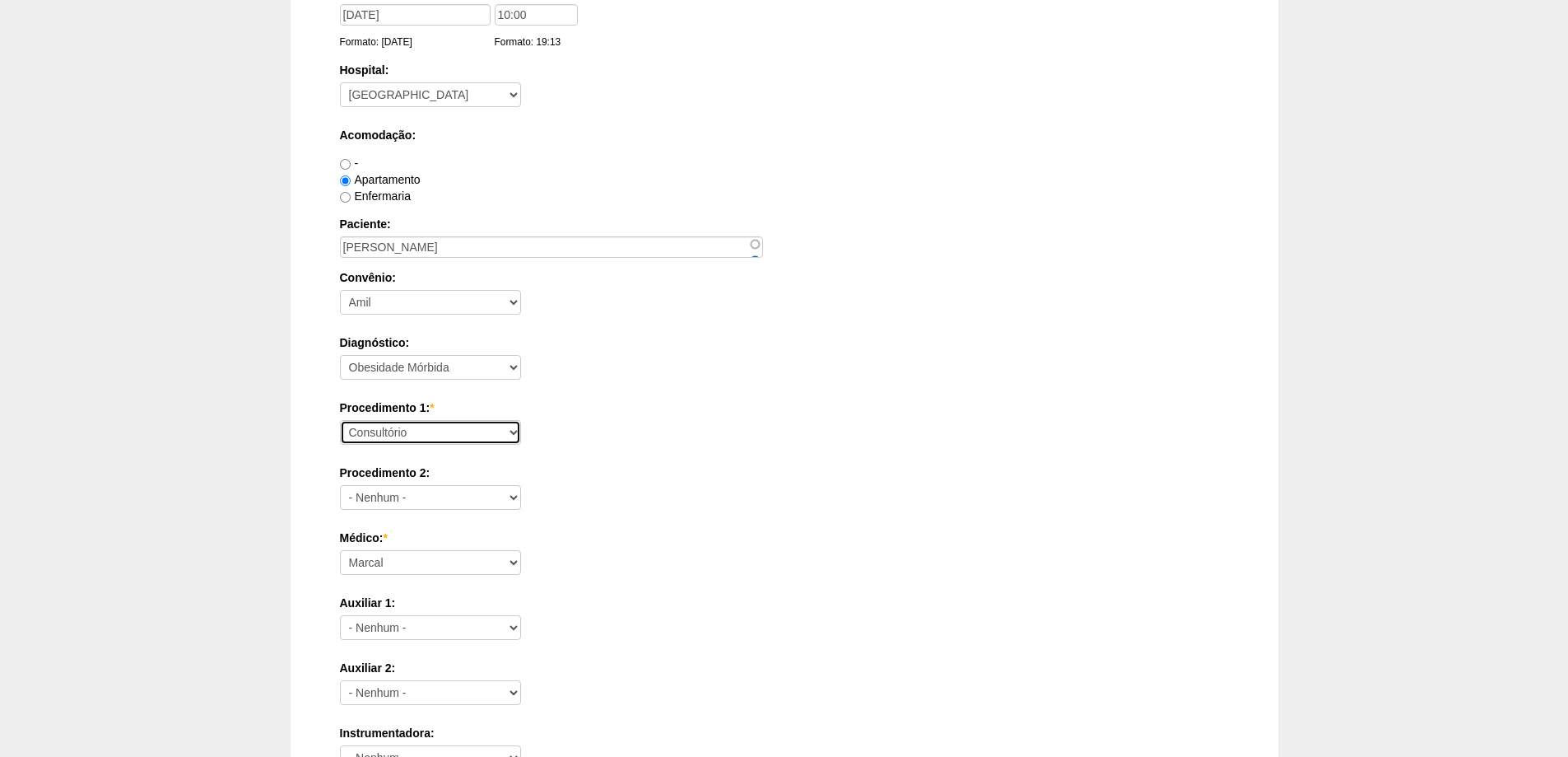
click at [511, 431] on select "Consultório Abscesso Hepático - Drenagem Abscesso perianal Amputação Abdômino P…" at bounding box center [431, 431] width 181 height 24
select select "3710"
click at [340, 419] on select "Consultório Abscesso Hepático - Drenagem Abscesso perianal Amputação Abdômino P…" at bounding box center [431, 431] width 181 height 24
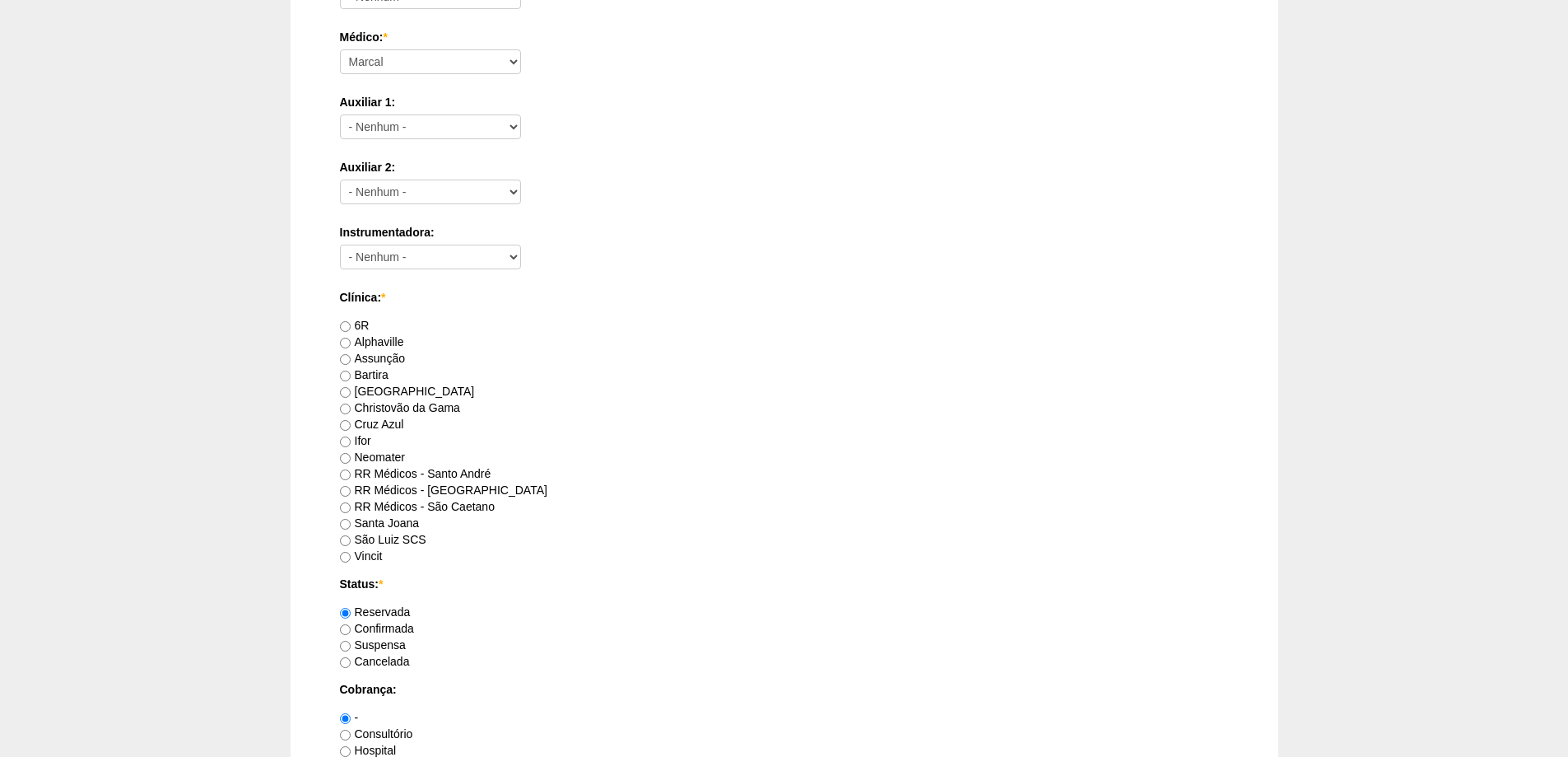
scroll to position [658, 0]
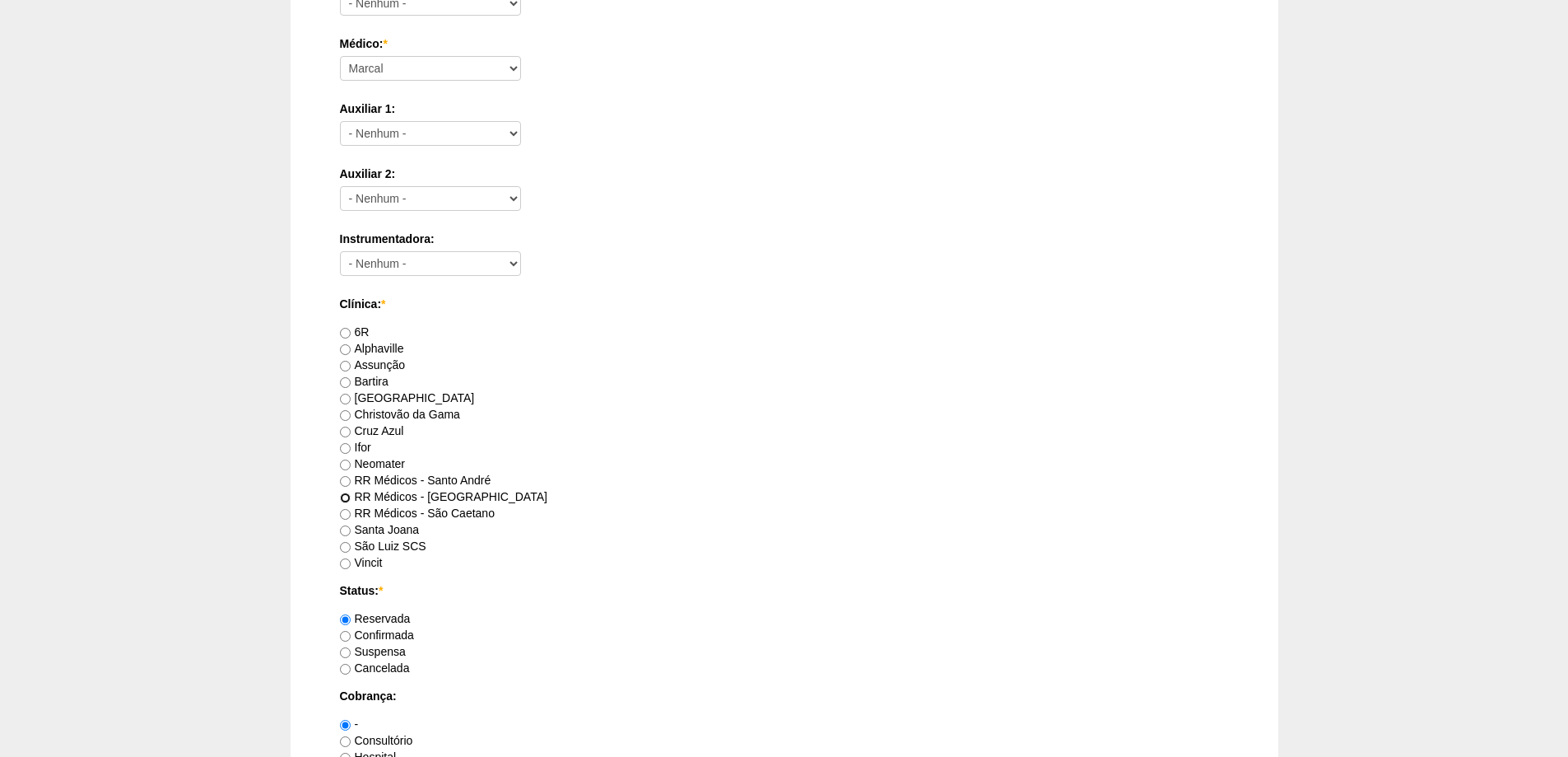
click at [345, 496] on input "RR Médicos - São Bernardo do Campo" at bounding box center [345, 498] width 11 height 11
radio input "true"
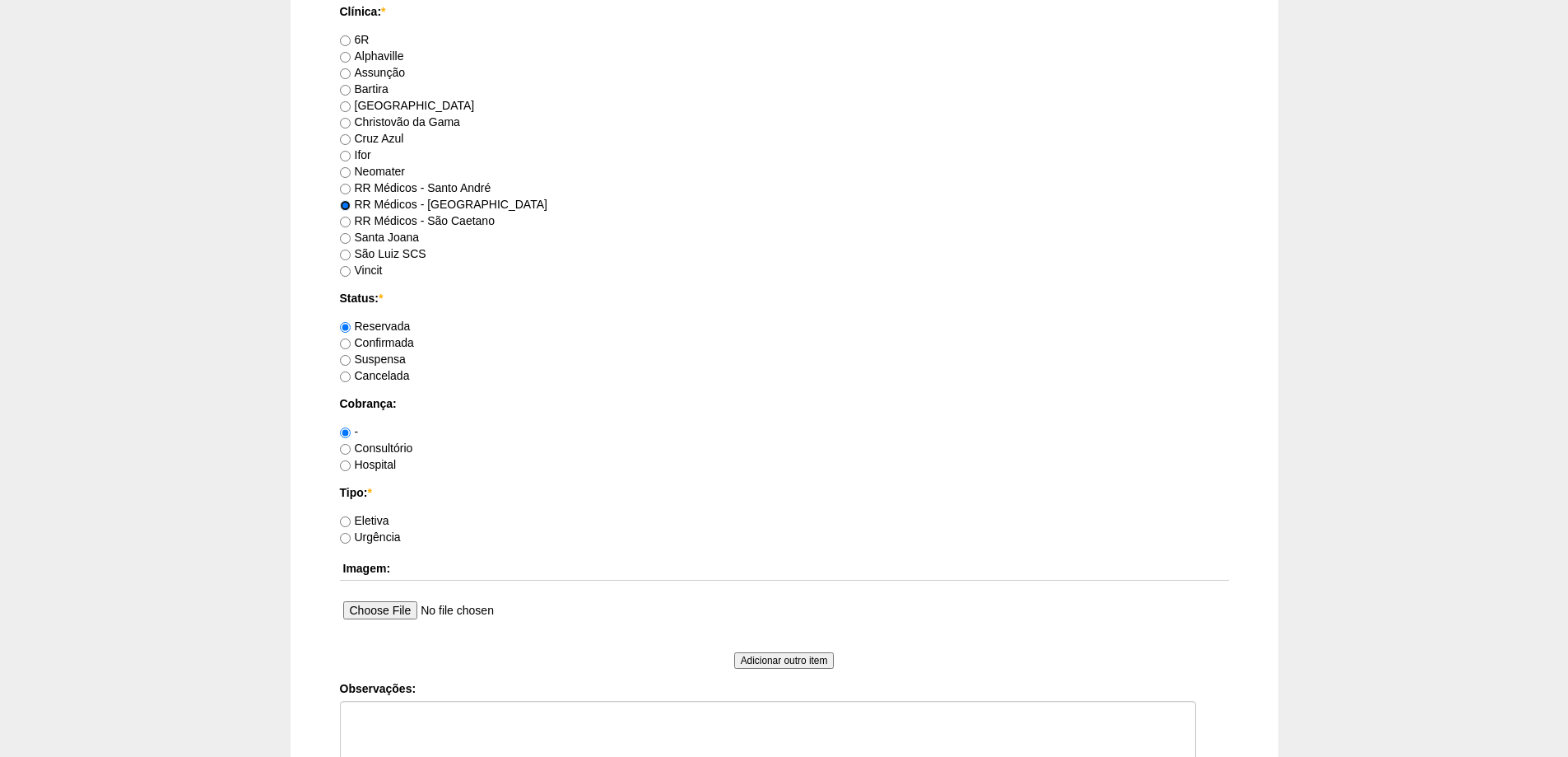
scroll to position [988, 0]
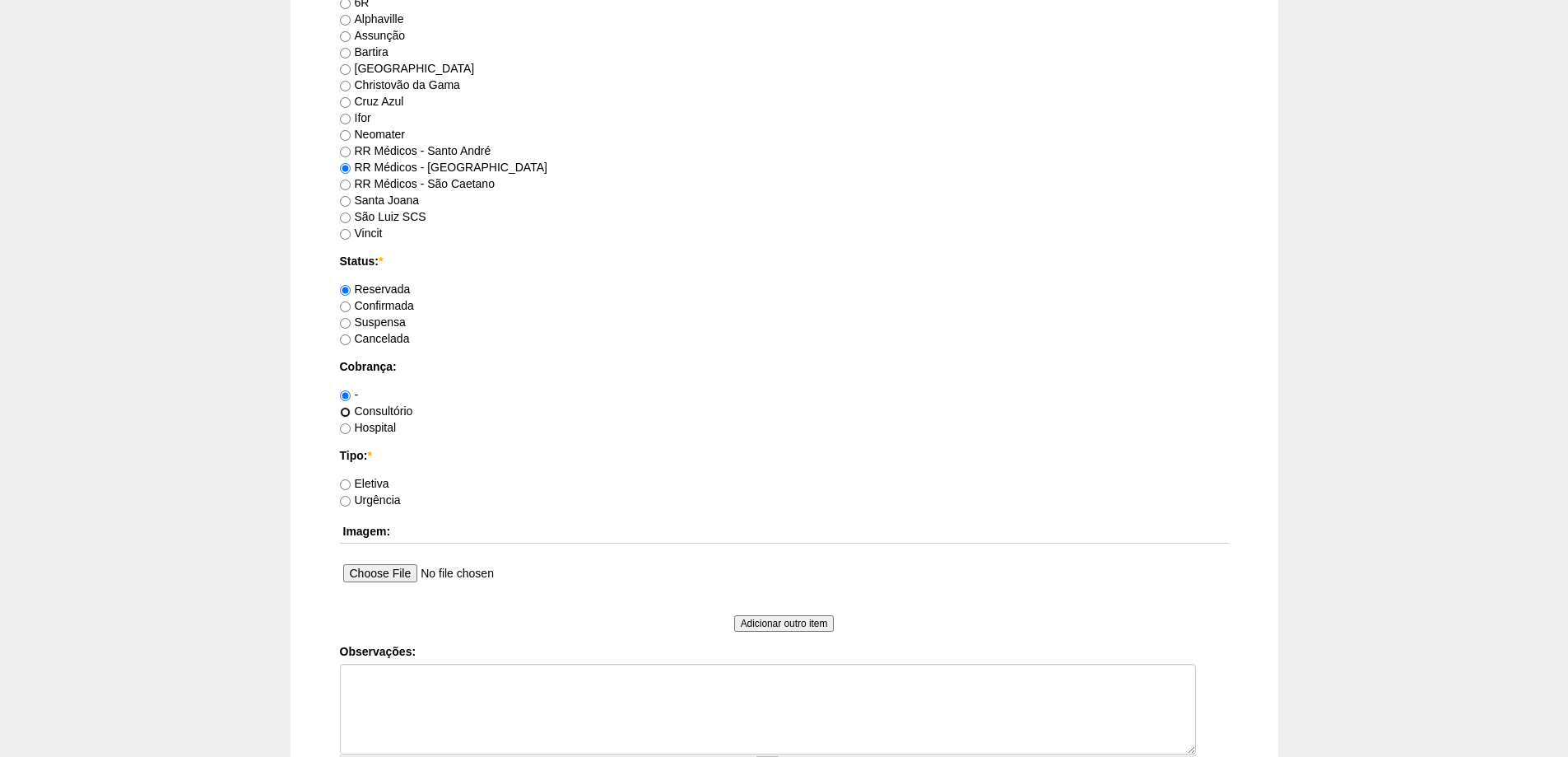
click at [343, 412] on input "Consultório" at bounding box center [345, 412] width 11 height 11
radio input "true"
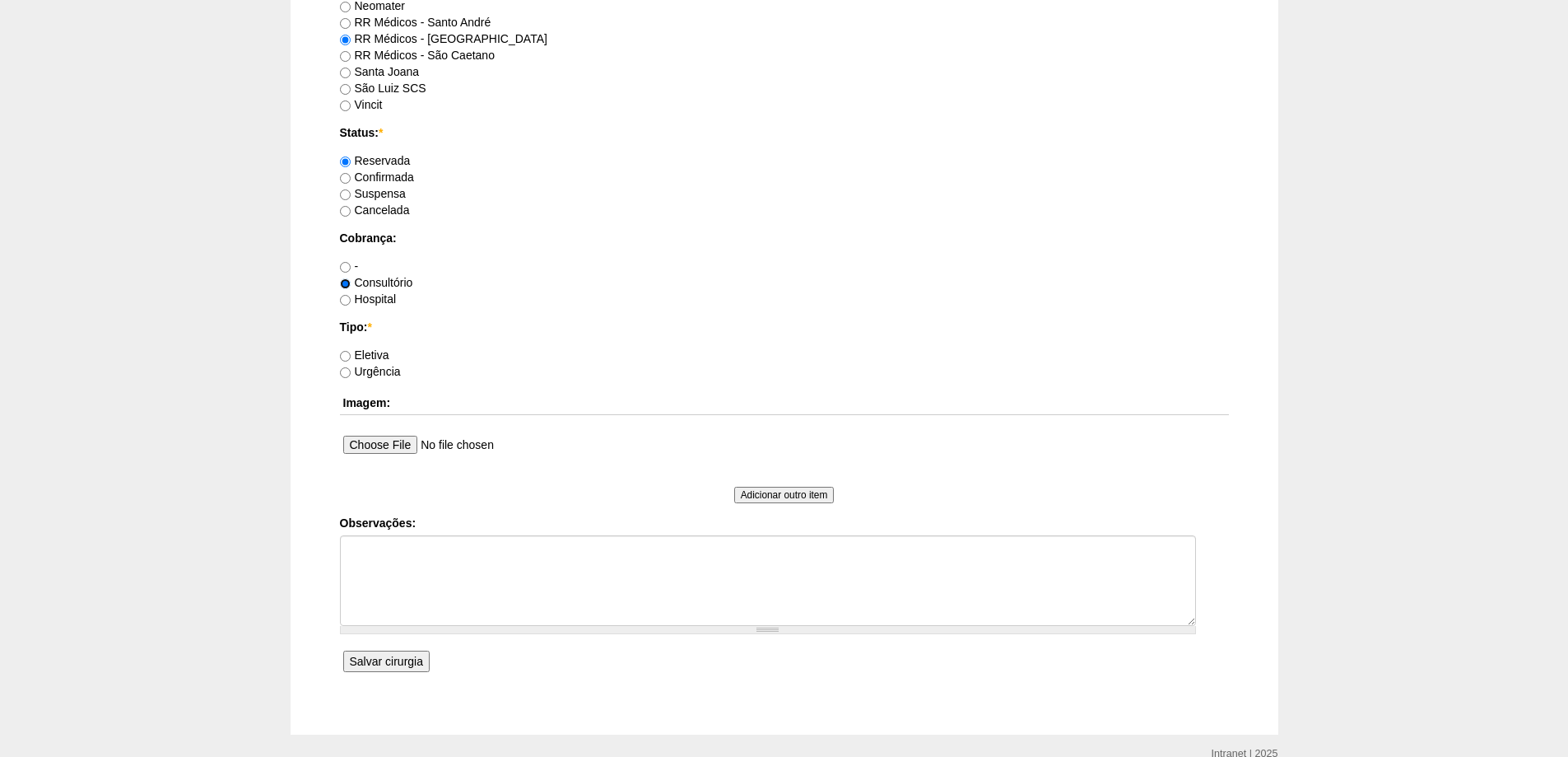
scroll to position [1153, 0]
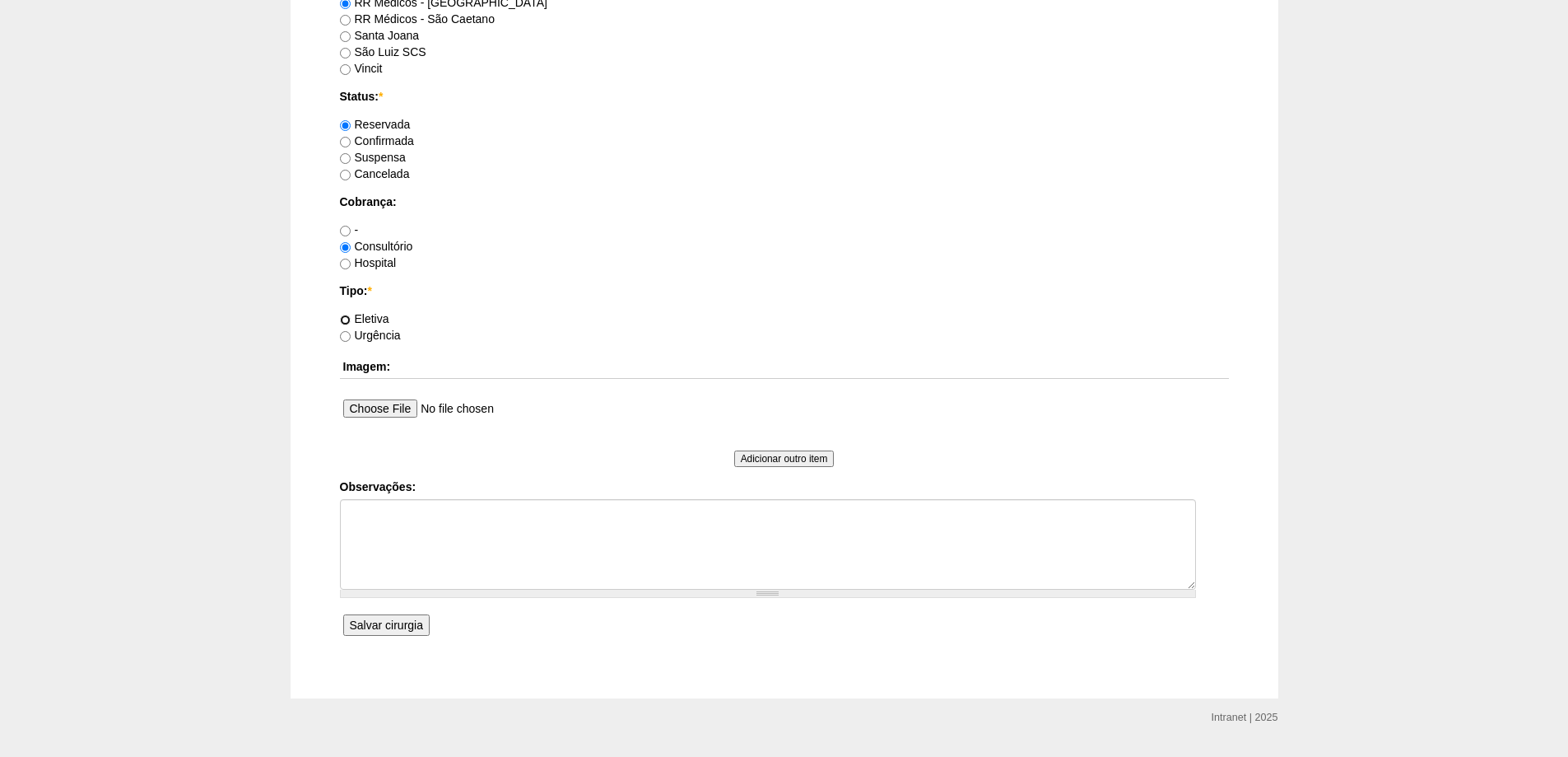
click at [343, 318] on input "Eletiva" at bounding box center [345, 319] width 11 height 11
radio input "true"
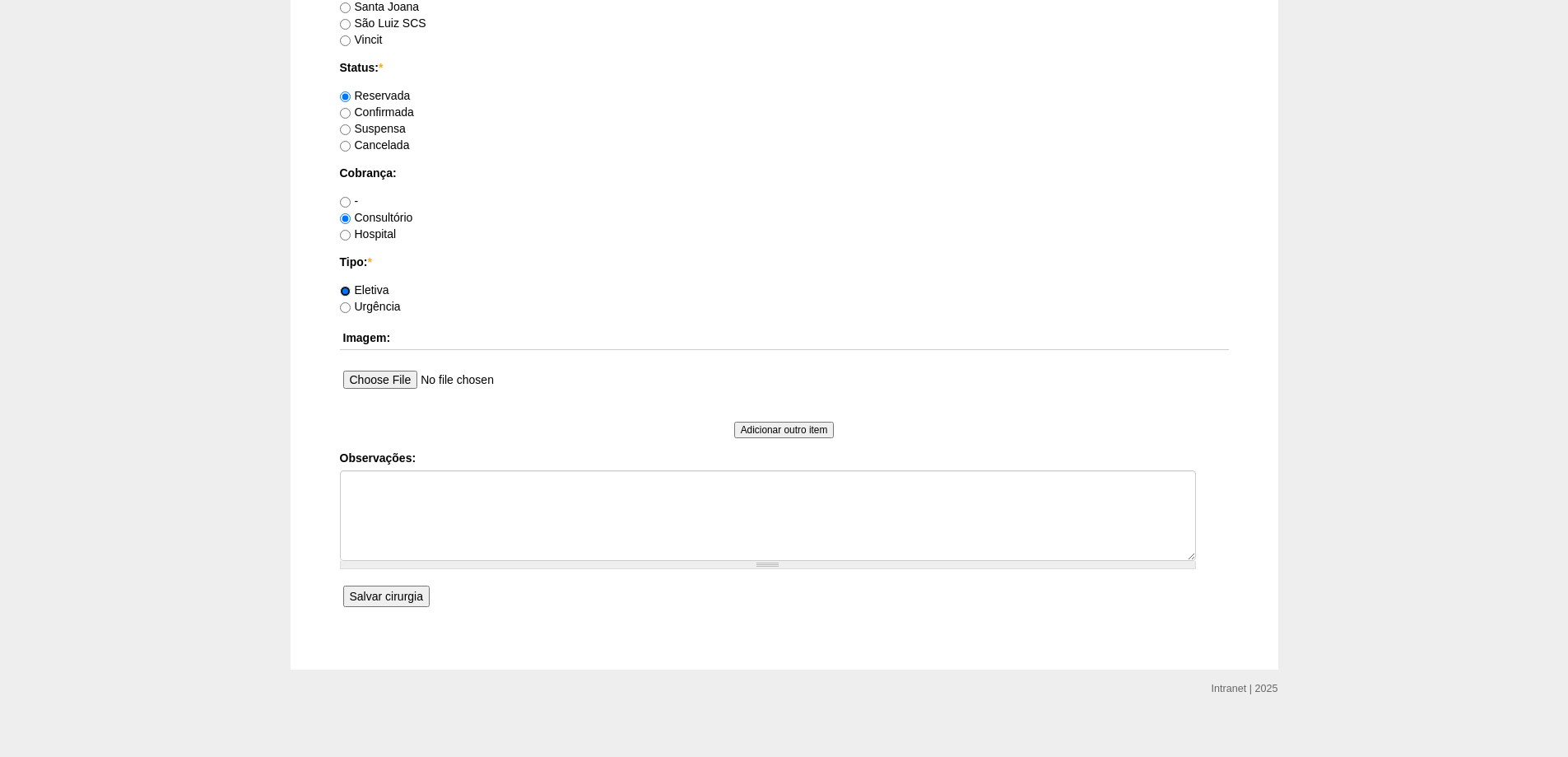
scroll to position [1194, 0]
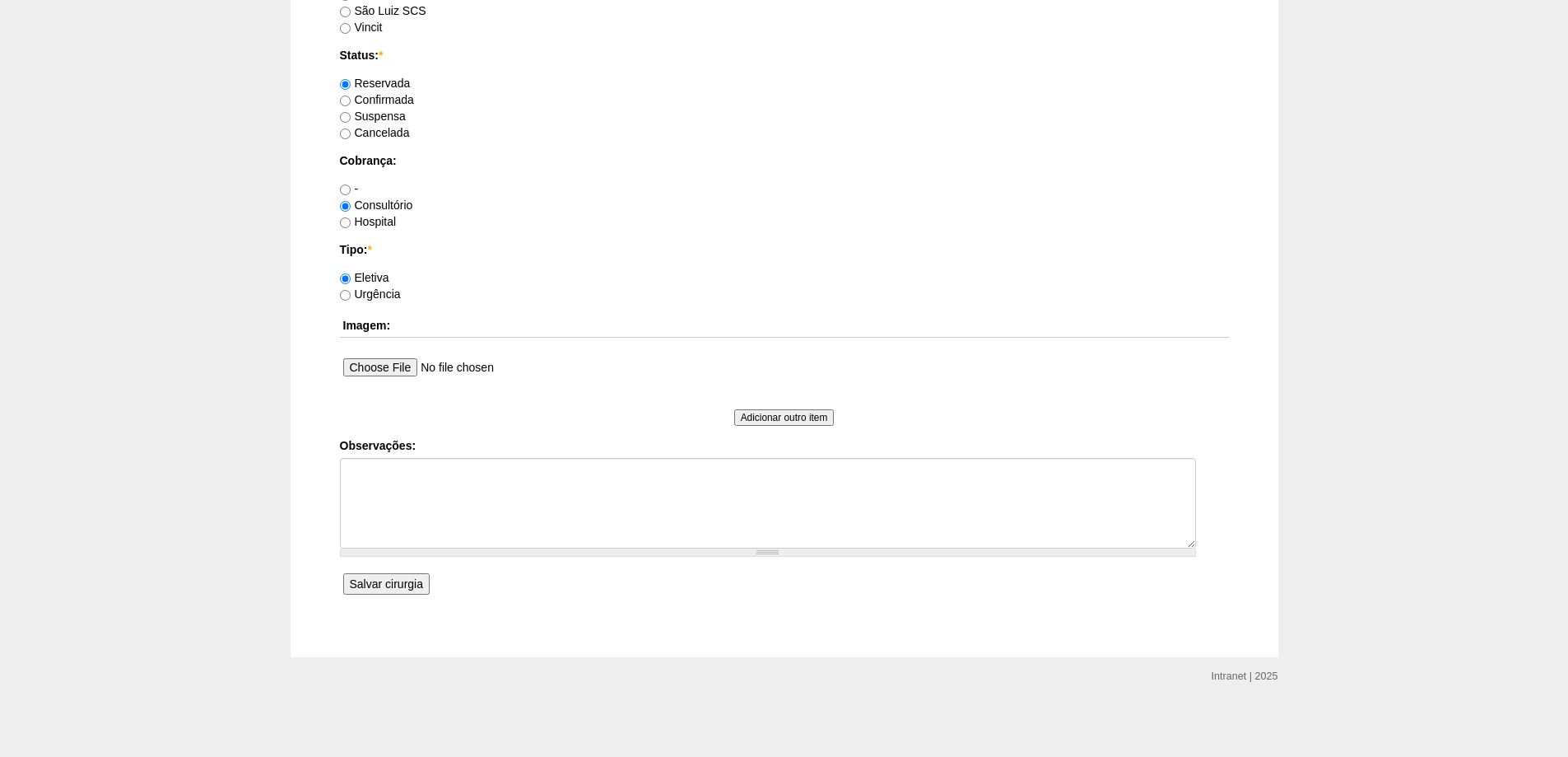
click at [382, 581] on input "Salvar cirurgia" at bounding box center [386, 583] width 87 height 21
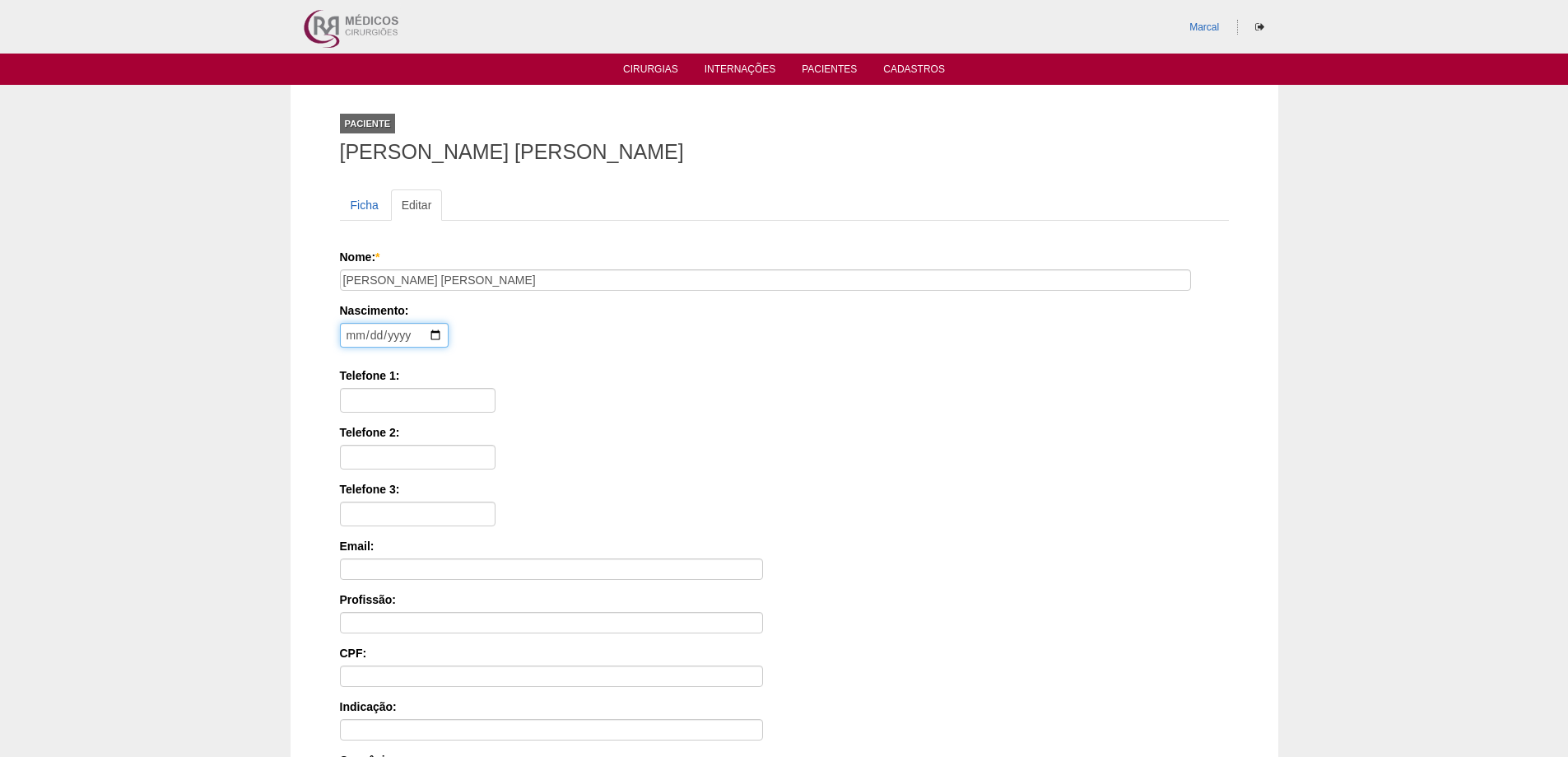
click at [356, 340] on input "date" at bounding box center [394, 335] width 108 height 24
type input "[DATE]"
click at [355, 392] on input "Telefone 1:" at bounding box center [418, 399] width 156 height 24
type input "11 94022 2527"
click at [358, 453] on input "Telefone 2:" at bounding box center [418, 457] width 156 height 24
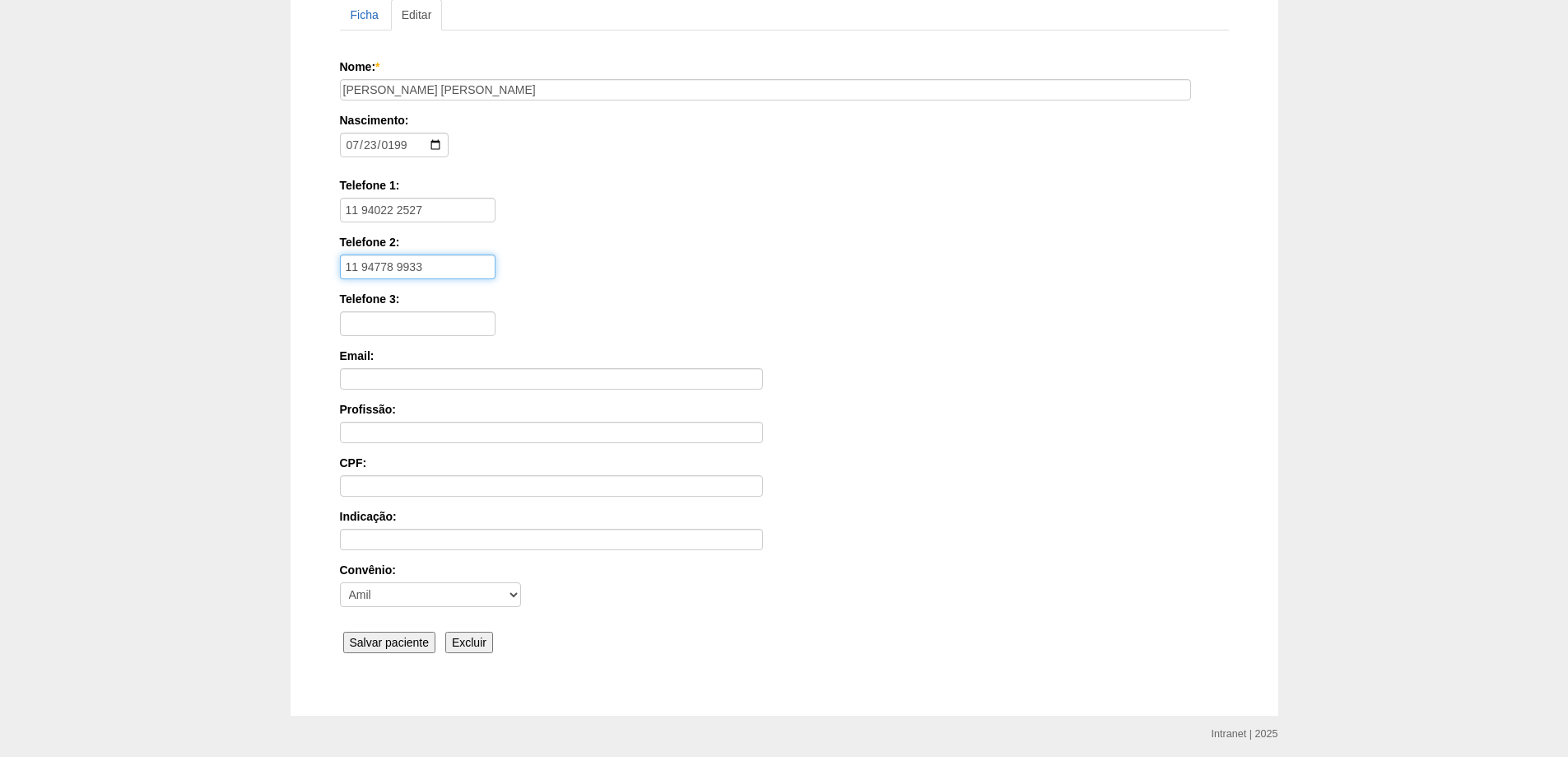
scroll to position [249, 0]
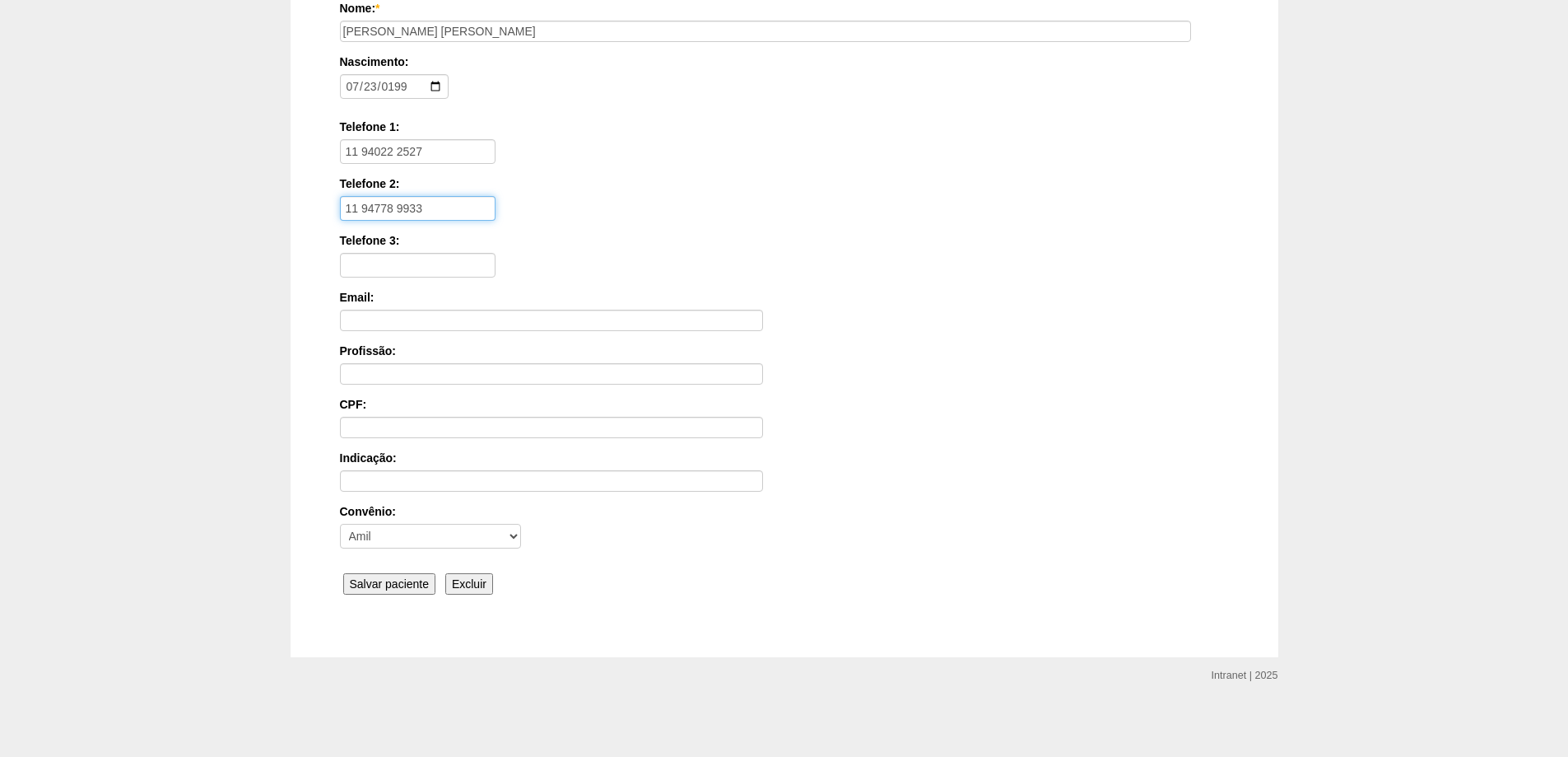
type input "11 94778 9933"
click at [388, 583] on input "Salvar paciente" at bounding box center [389, 583] width 93 height 21
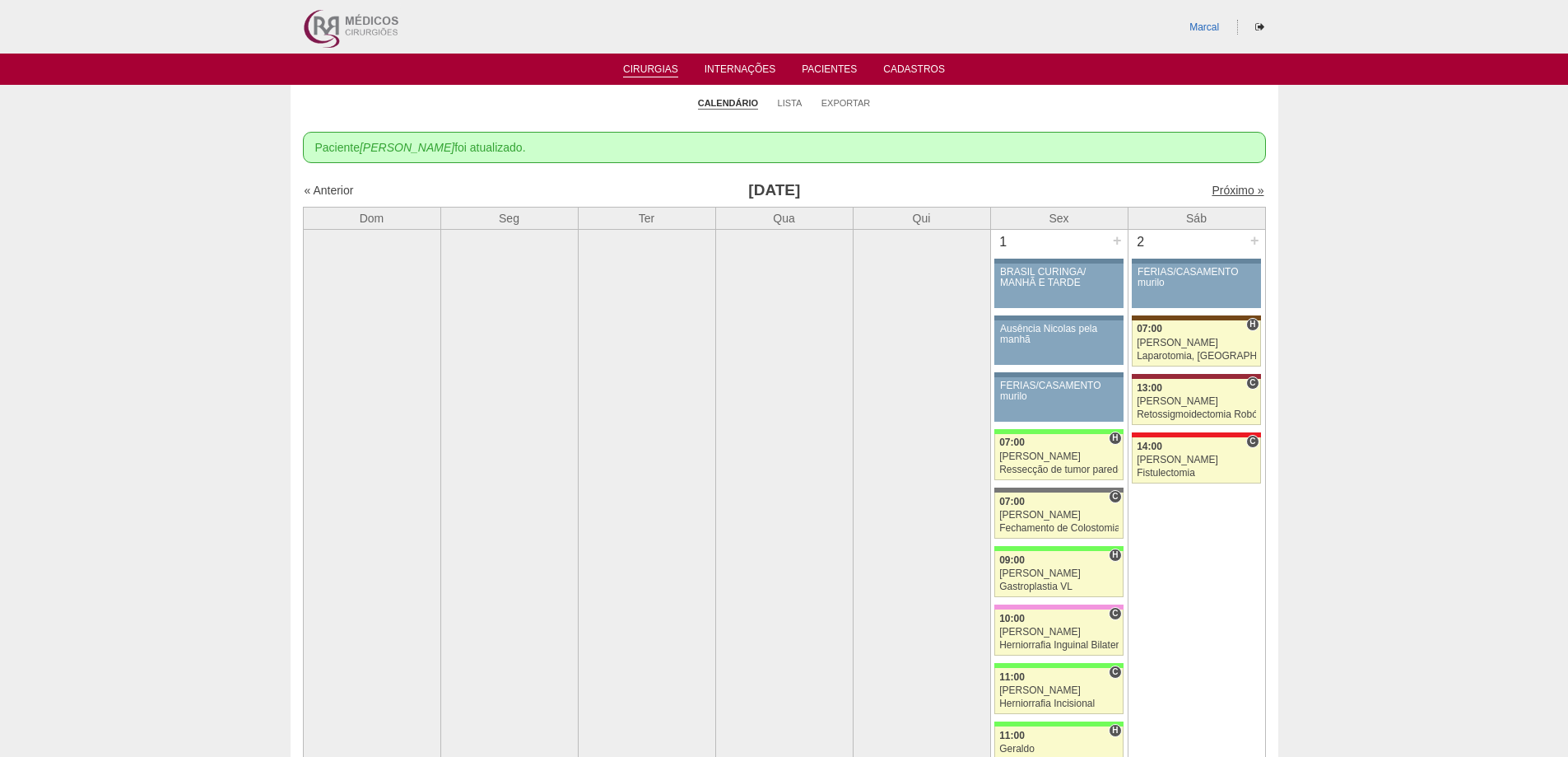
click at [1217, 189] on link "Próximo »" at bounding box center [1236, 190] width 52 height 14
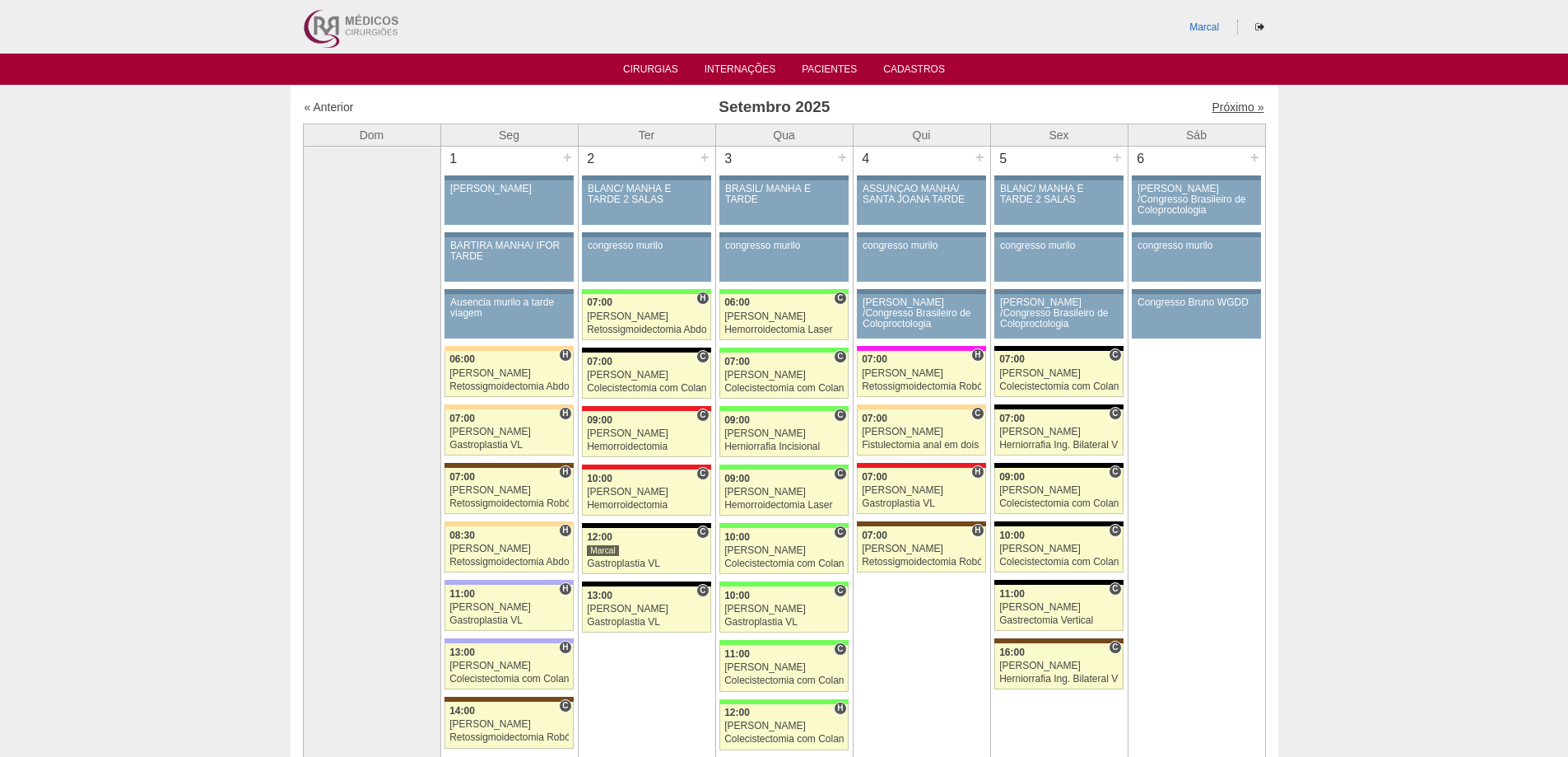
click at [1221, 107] on link "Próximo »" at bounding box center [1236, 107] width 52 height 14
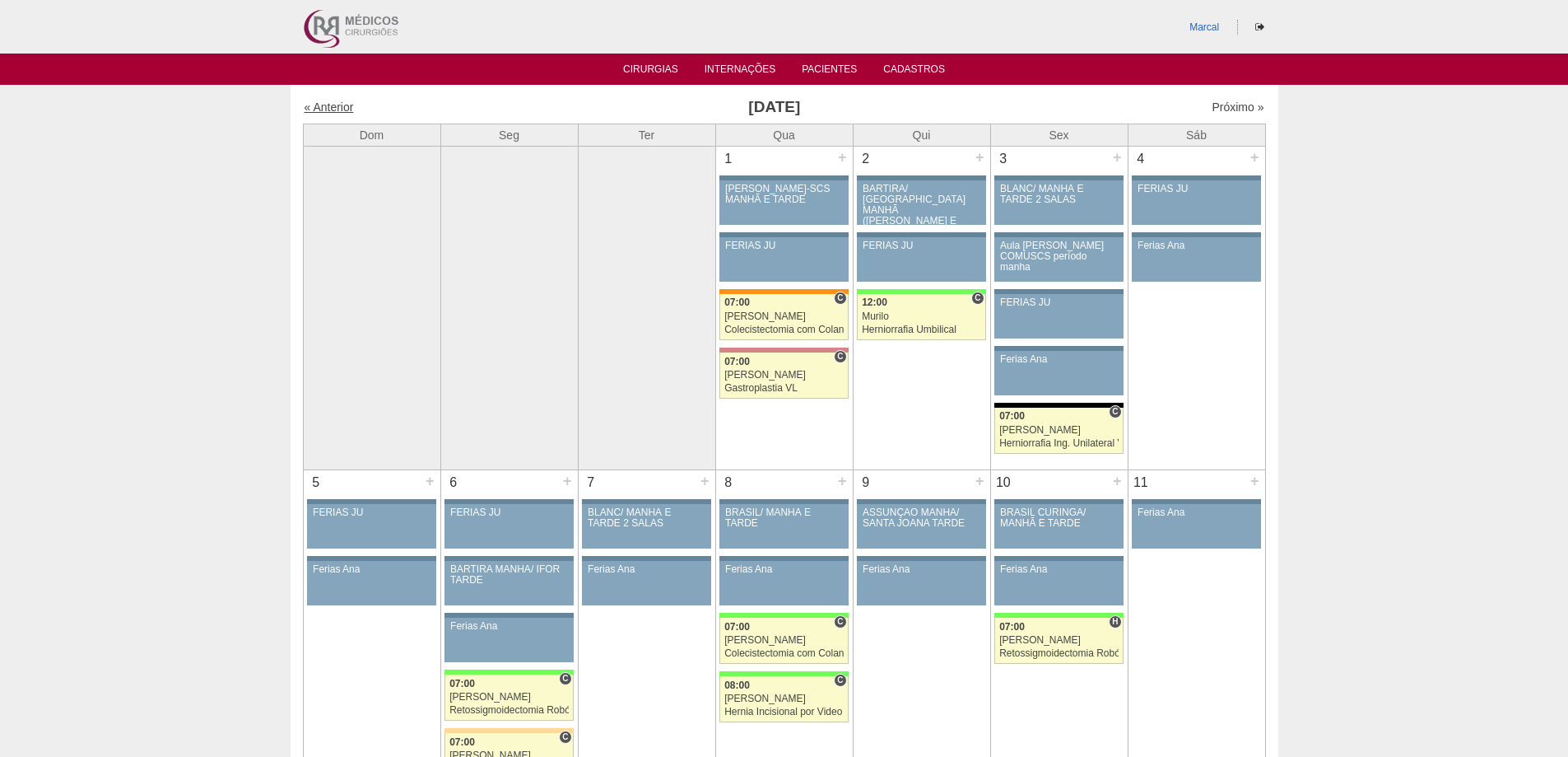
click at [327, 108] on link "« Anterior" at bounding box center [329, 107] width 50 height 14
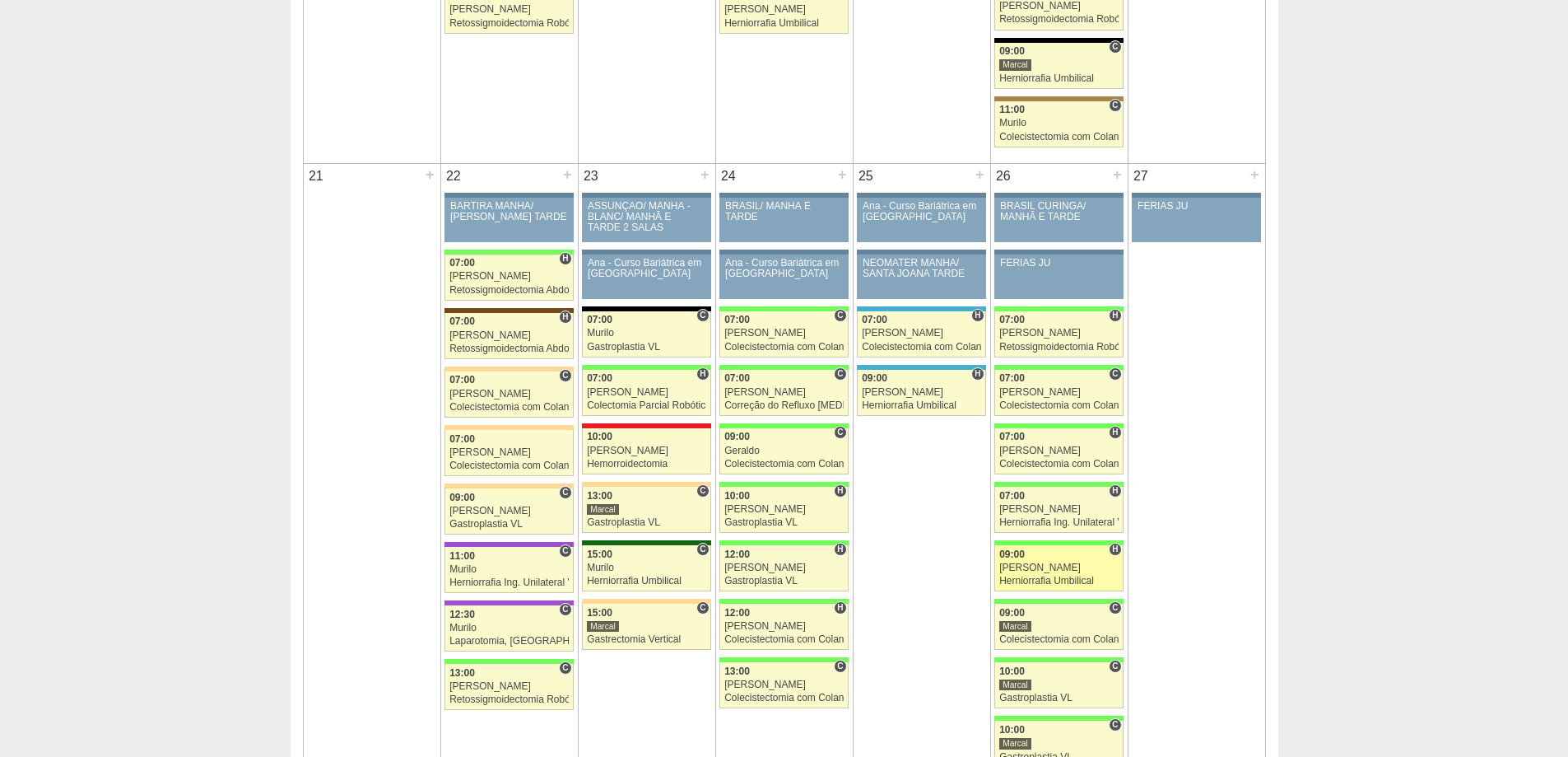
scroll to position [2305, 0]
click at [1116, 176] on div "+" at bounding box center [1117, 177] width 14 height 21
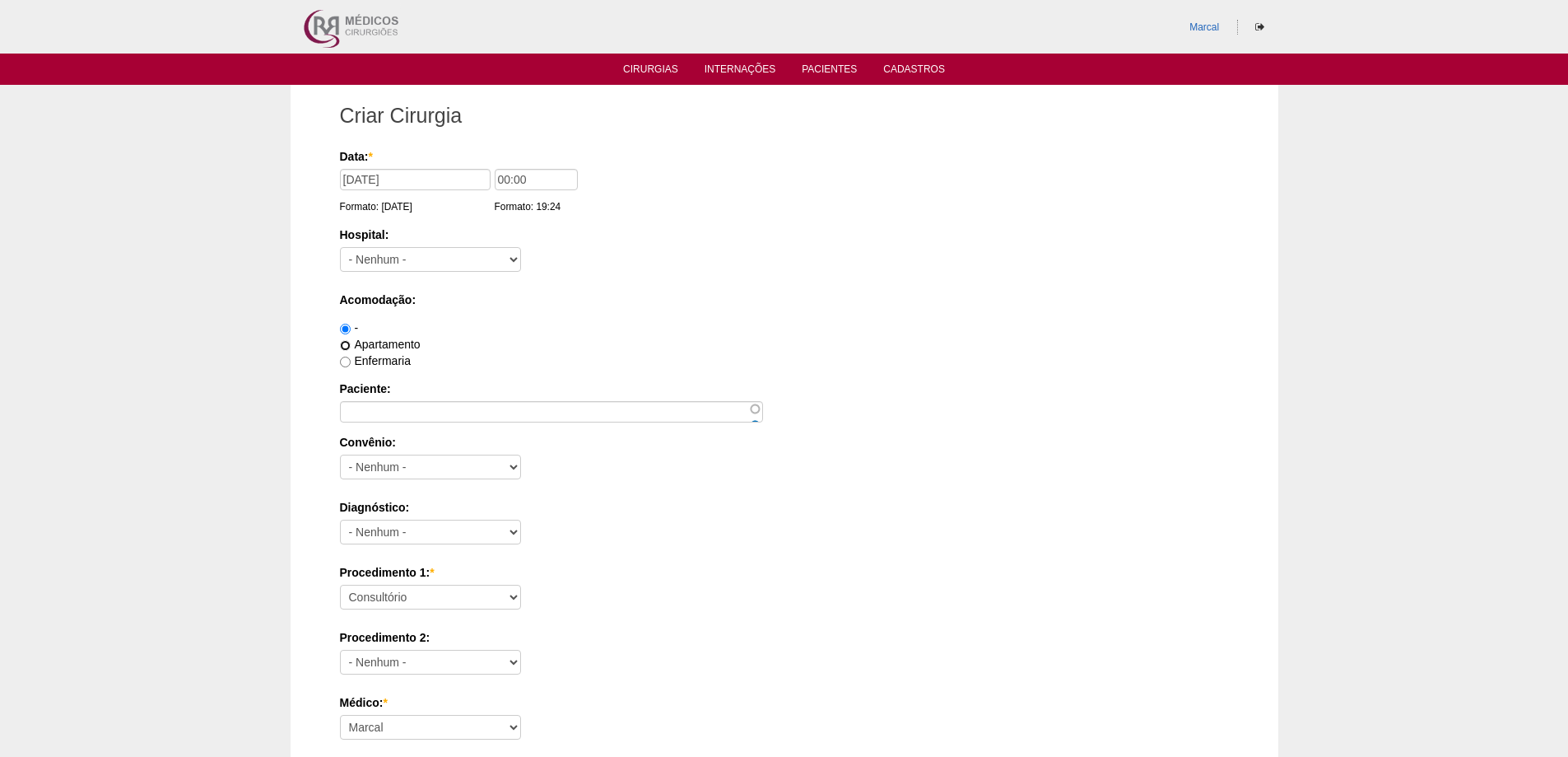
click at [346, 345] on input "Apartamento" at bounding box center [345, 345] width 11 height 11
radio input "true"
click at [503, 179] on input "00:00" at bounding box center [535, 179] width 83 height 21
click at [503, 181] on input "00:00" at bounding box center [535, 179] width 83 height 21
type input "12:00"
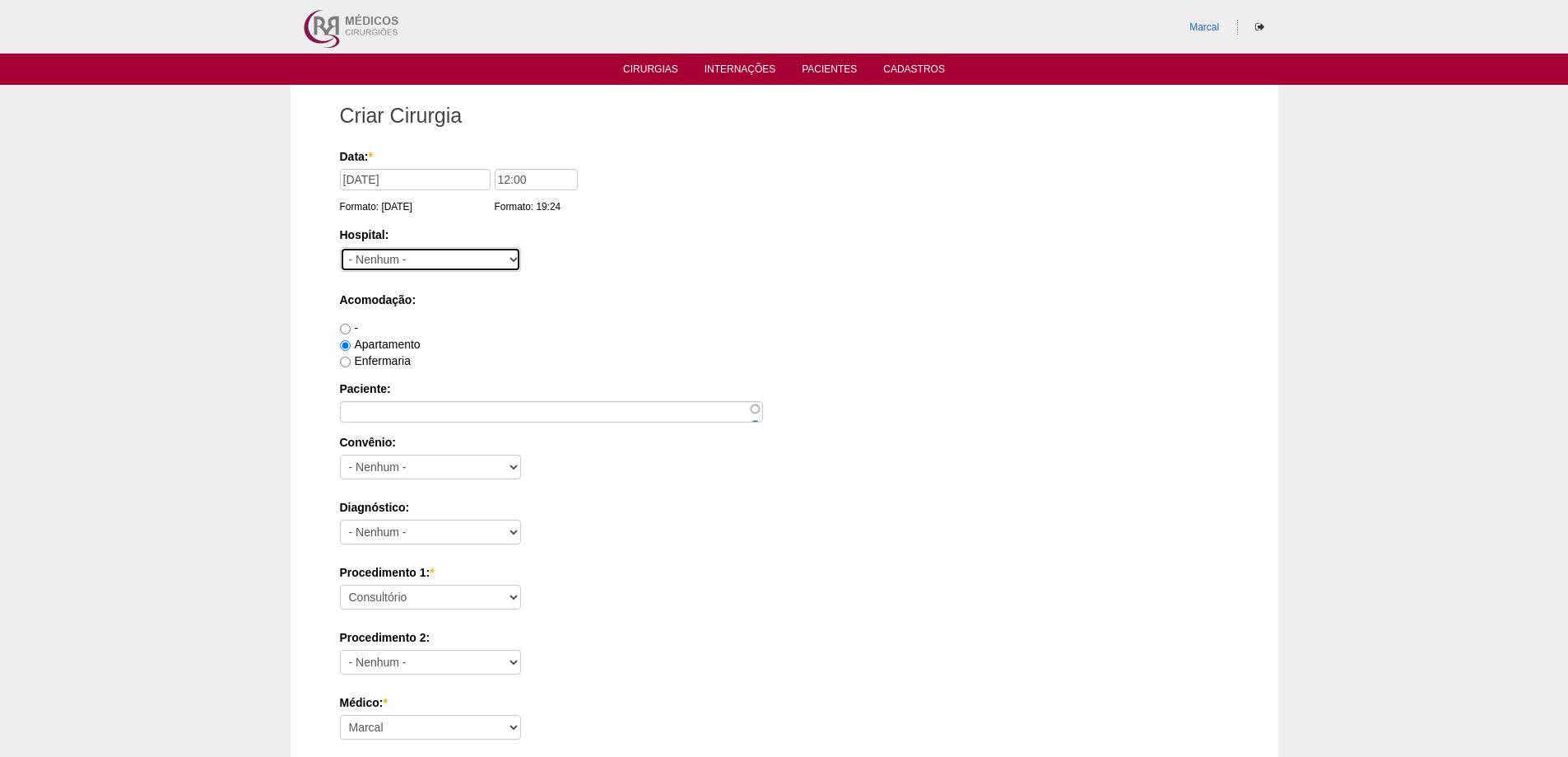
click at [509, 261] on select "- Nenhum - 9 de Julho Albert Einstein Alvorada América Assunção Bartira Benefic…" at bounding box center [431, 259] width 181 height 24
select select "8"
click at [340, 247] on select "- Nenhum - 9 de Julho Albert Einstein Alvorada América Assunção Bartira Benefic…" at bounding box center [431, 259] width 181 height 24
click at [514, 465] on select "- Nenhum - Abet Afresp Allianz Amil Blue Life Caasp Cabesp Caixa de Pensões Car…" at bounding box center [431, 466] width 181 height 24
select select "9803"
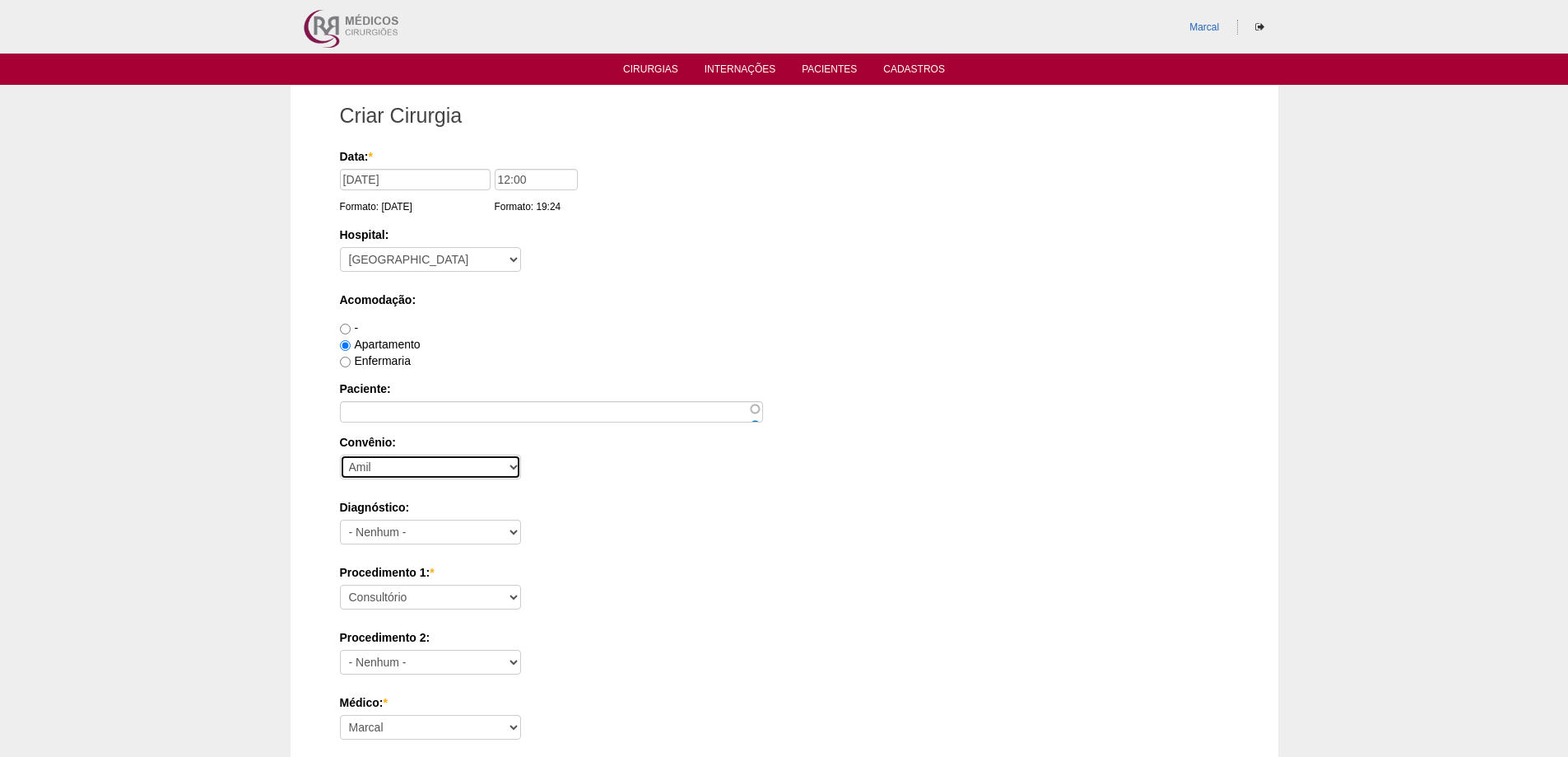
click at [340, 455] on select "- Nenhum - Abet Afresp Allianz Amil Blue Life Caasp Cabesp Caixa de Pensões Car…" at bounding box center [431, 466] width 181 height 24
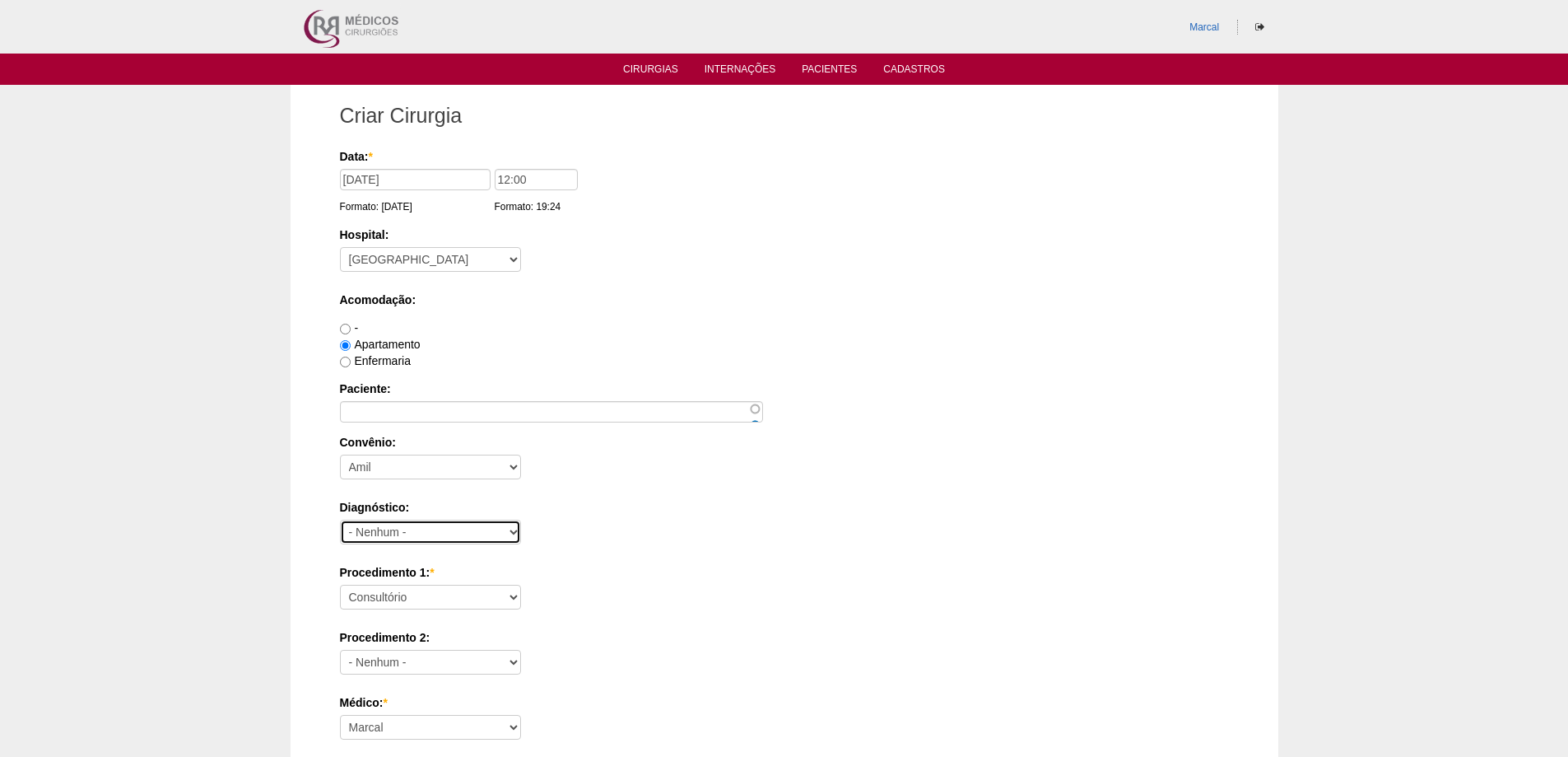
click at [517, 531] on select "- Nenhum - Abdome Agudo Abscesso Hepático Abscesso Perianal Abscesso Peritoneal…" at bounding box center [431, 532] width 181 height 24
select select "3707"
click at [340, 520] on select "- Nenhum - Abdome Agudo Abscesso Hepático Abscesso Perianal Abscesso Peritoneal…" at bounding box center [431, 532] width 181 height 24
click at [513, 593] on select "Consultório Abscesso Hepático - Drenagem Abscesso perianal Amputação Abdômino P…" at bounding box center [431, 596] width 181 height 24
select select "3710"
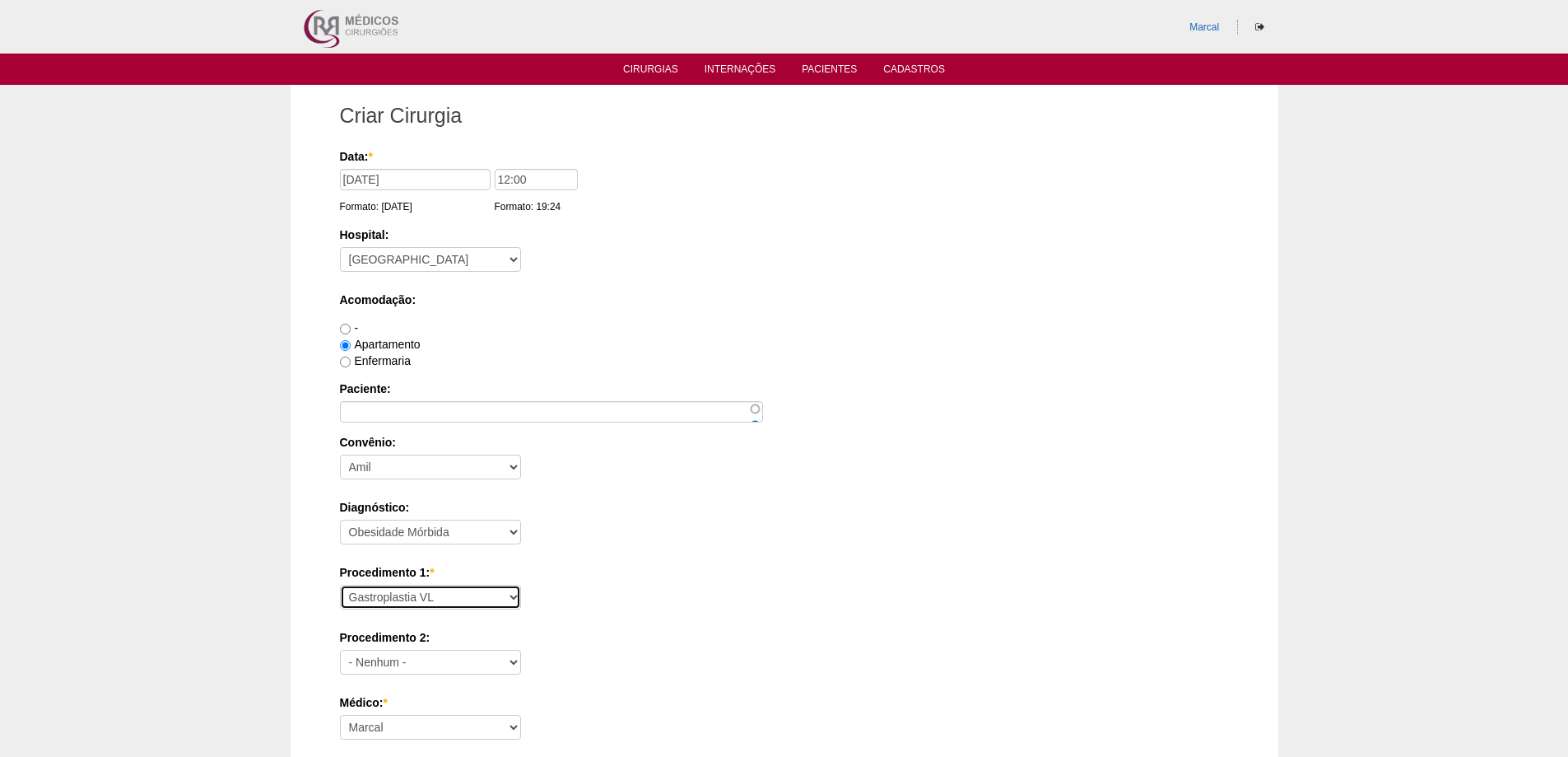
click at [340, 584] on select "Consultório Abscesso Hepático - Drenagem Abscesso perianal Amputação Abdômino P…" at bounding box center [431, 596] width 181 height 24
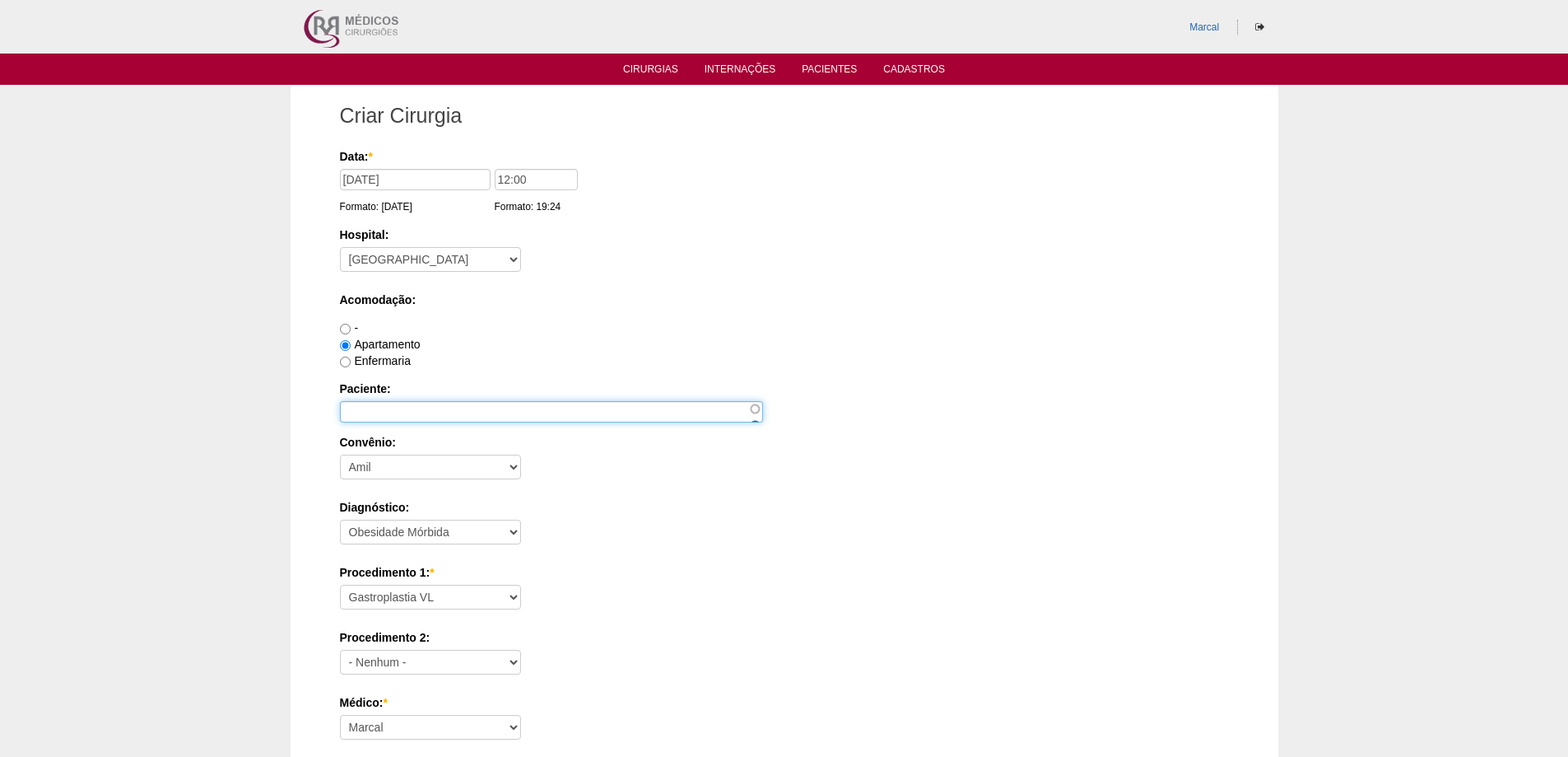
click at [358, 413] on input "Paciente:" at bounding box center [552, 412] width 423 height 21
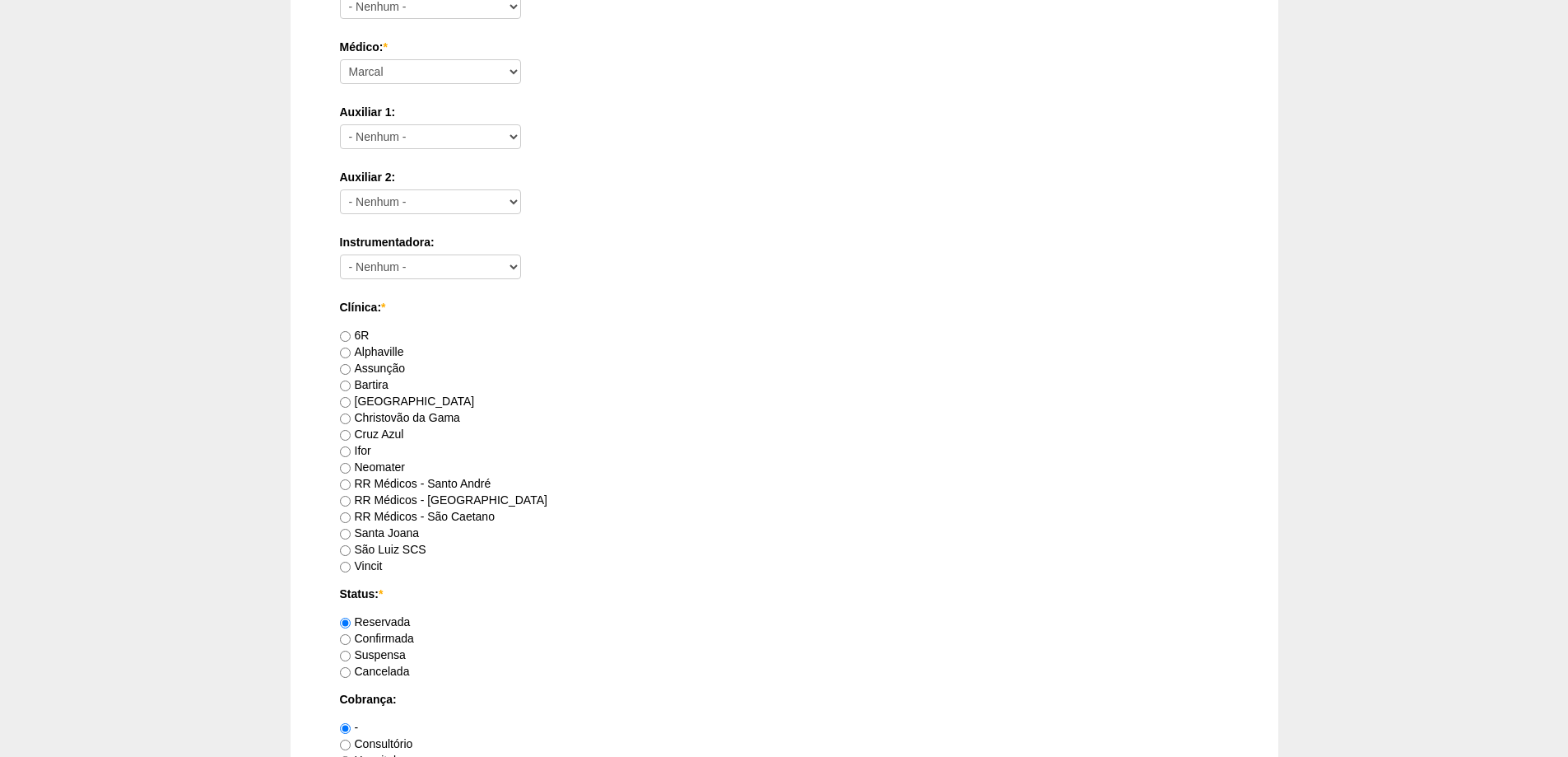
scroll to position [658, 0]
type input "[PERSON_NAME]"
click at [345, 497] on input "RR Médicos - São Bernardo do Campo" at bounding box center [345, 498] width 11 height 11
radio input "true"
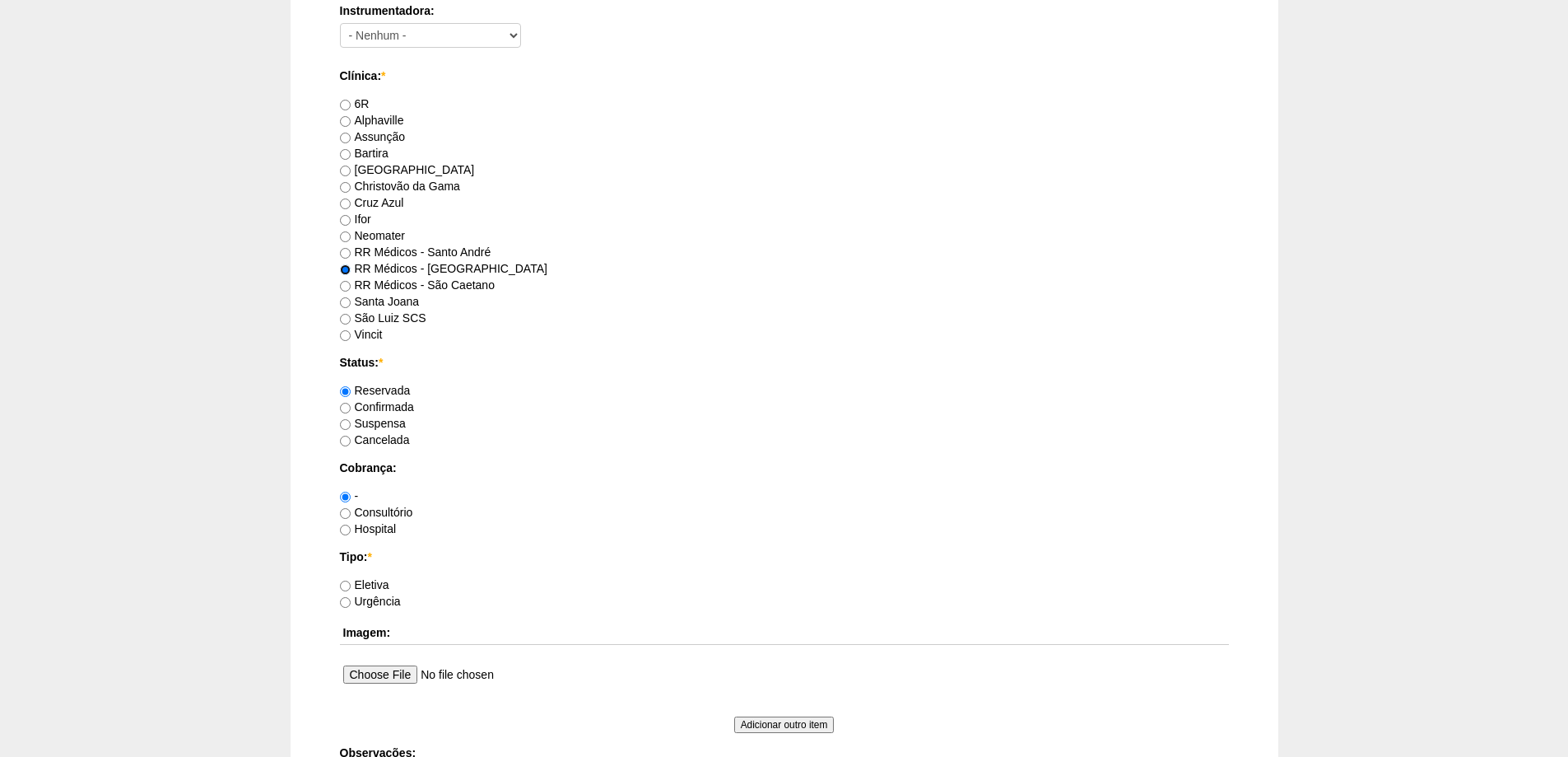
scroll to position [905, 0]
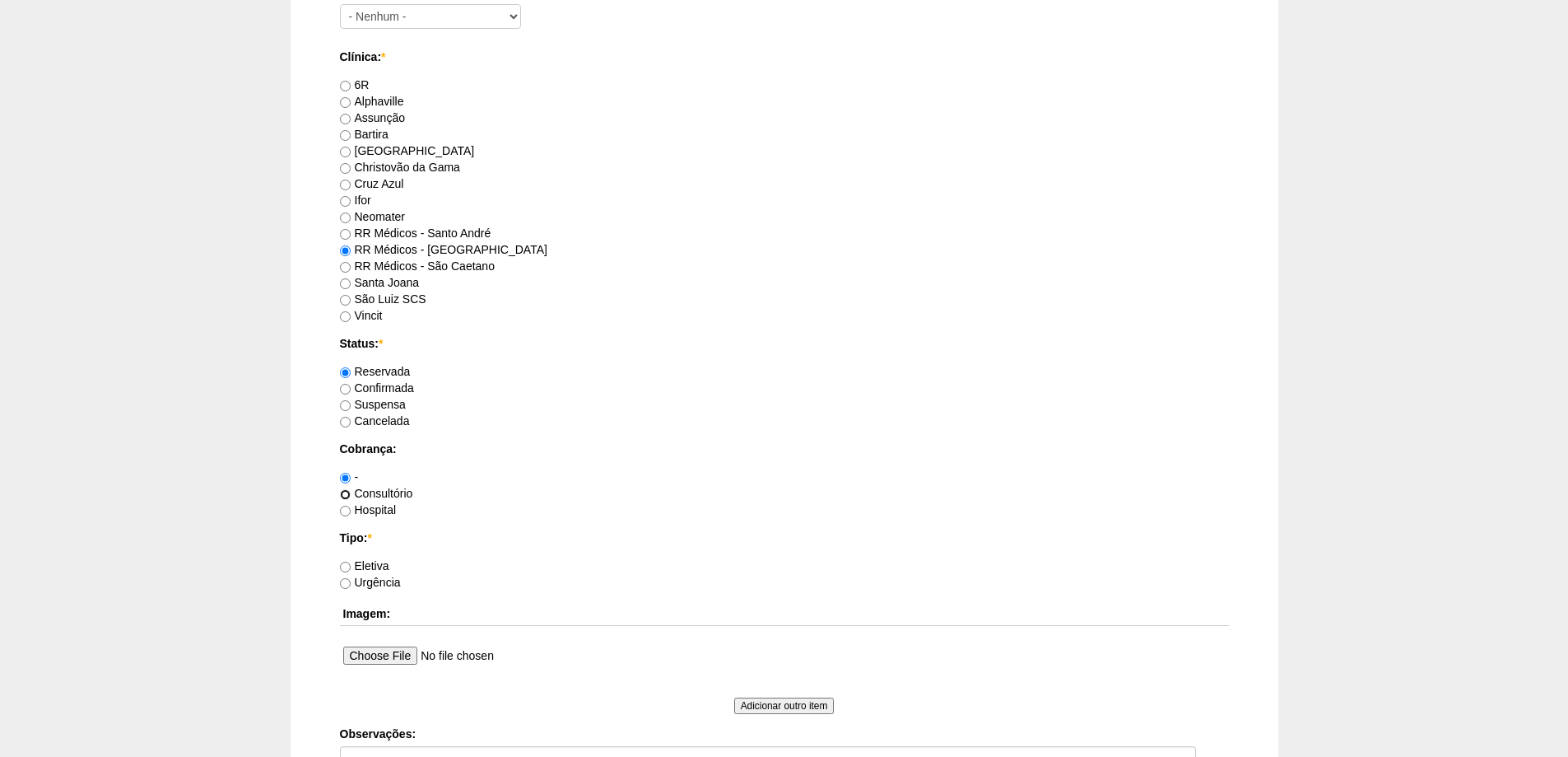
click at [345, 494] on input "Consultório" at bounding box center [345, 494] width 11 height 11
radio input "true"
click at [347, 568] on input "Eletiva" at bounding box center [345, 567] width 11 height 11
radio input "true"
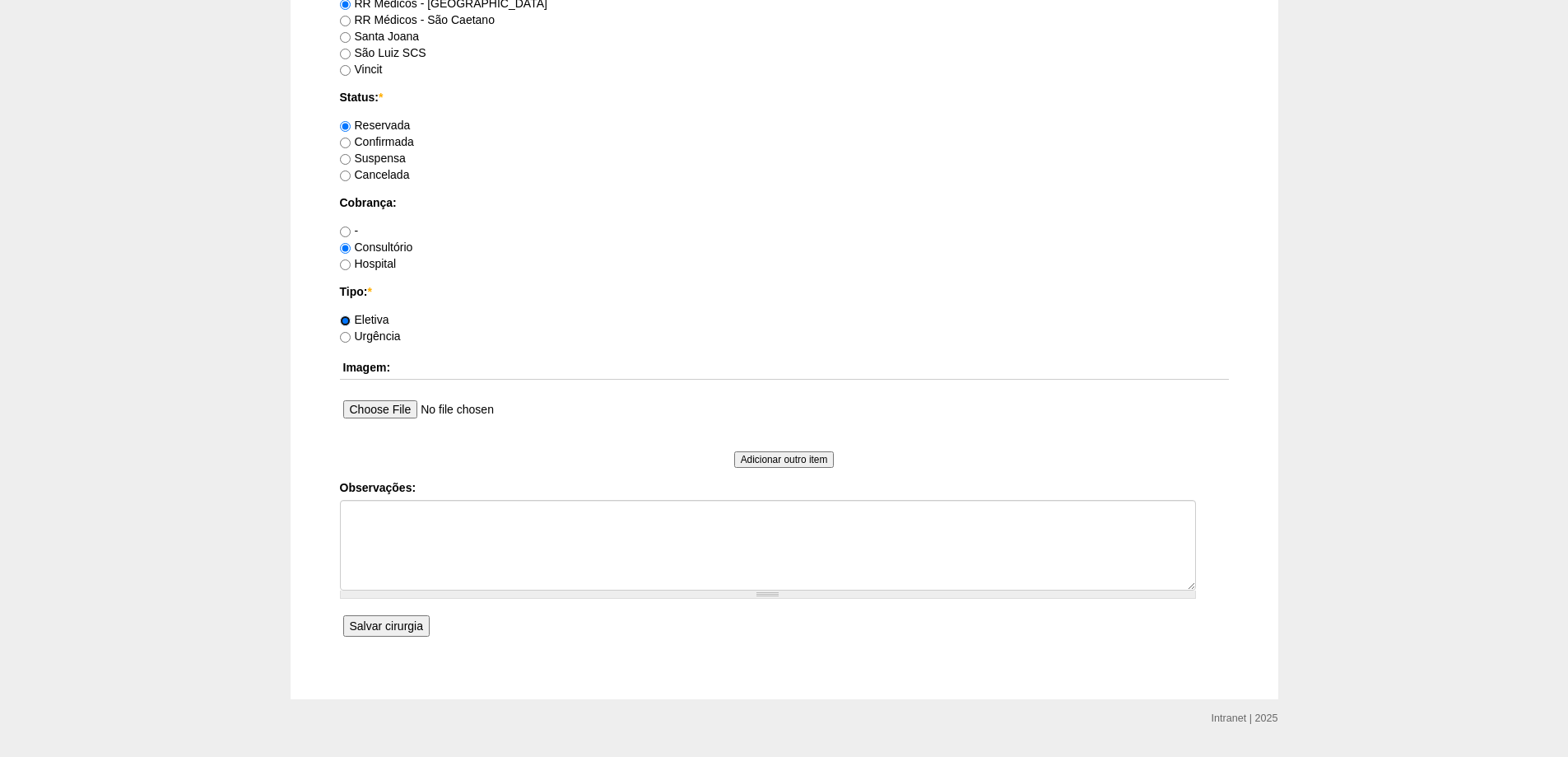
scroll to position [1153, 0]
click at [374, 628] on input "Salvar cirurgia" at bounding box center [386, 625] width 87 height 21
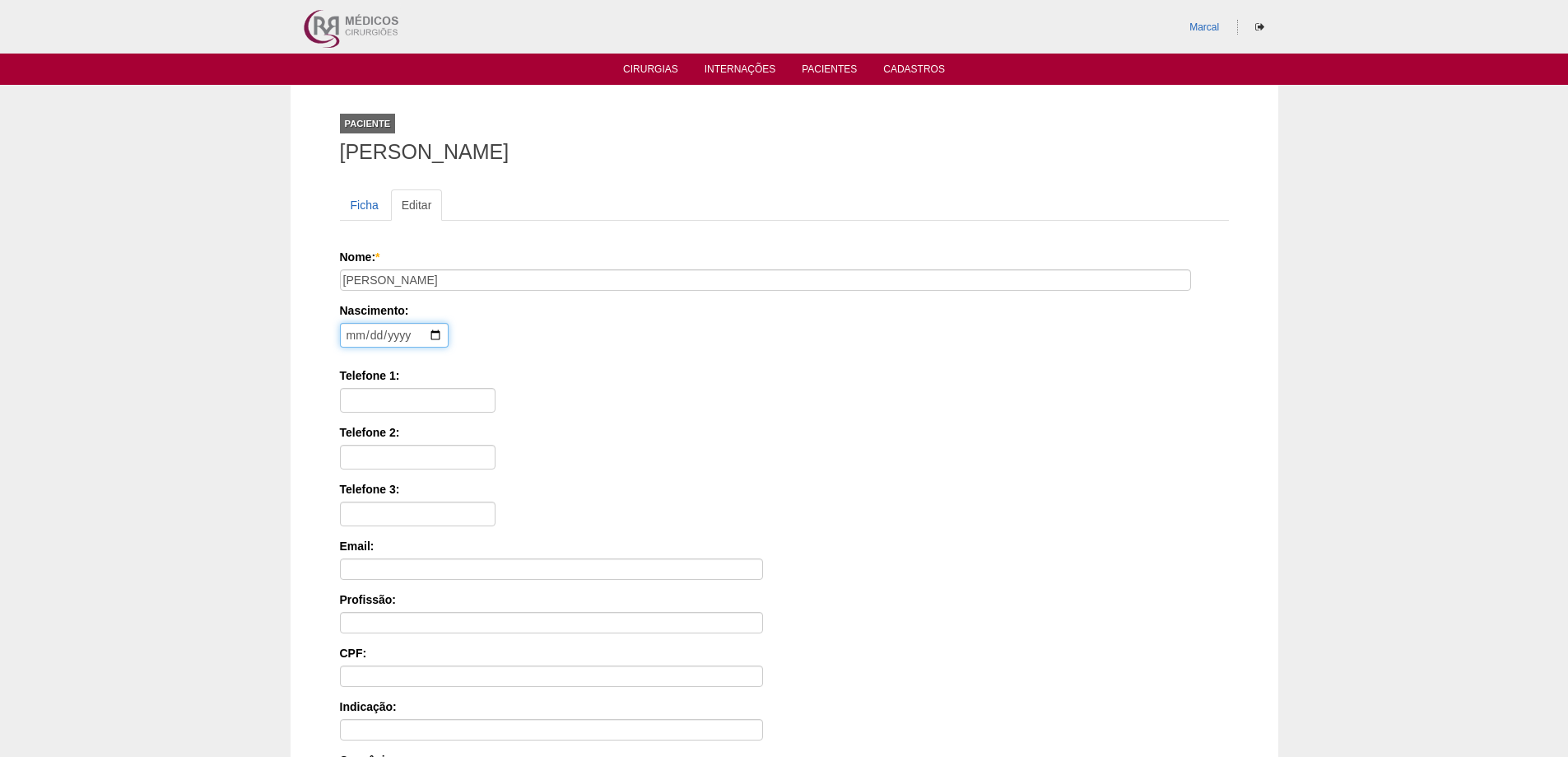
click at [360, 337] on input "date" at bounding box center [394, 335] width 108 height 24
type input "[DATE]"
click at [358, 398] on input "Telefone 1:" at bounding box center [418, 399] width 156 height 24
type input "11 94778 9933"
click at [363, 458] on input "Telefone 2:" at bounding box center [418, 457] width 156 height 24
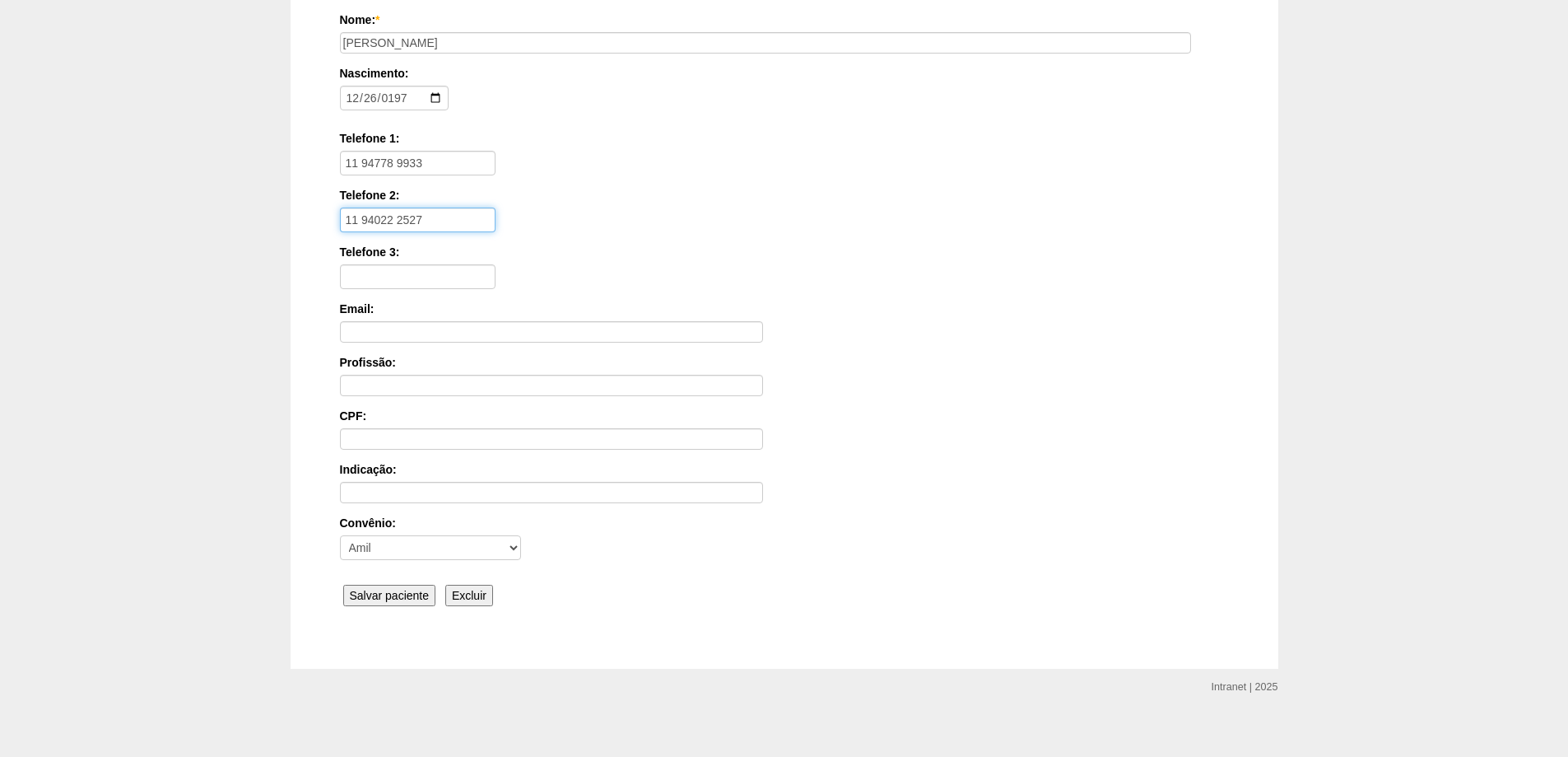
scroll to position [247, 0]
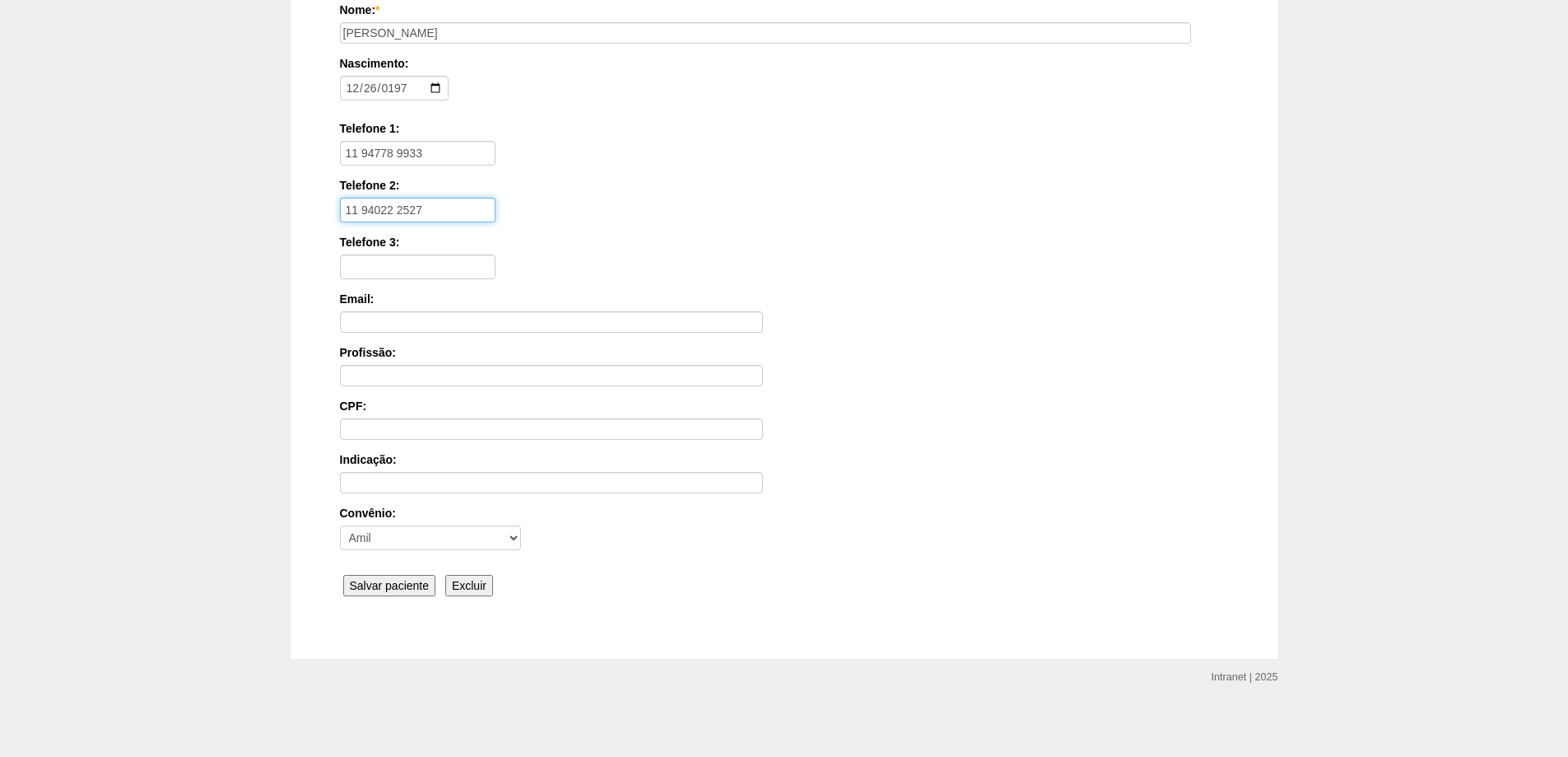
type input "11 94022 2527"
click at [390, 584] on input "Salvar paciente" at bounding box center [389, 585] width 93 height 21
